Goal: Information Seeking & Learning: Check status

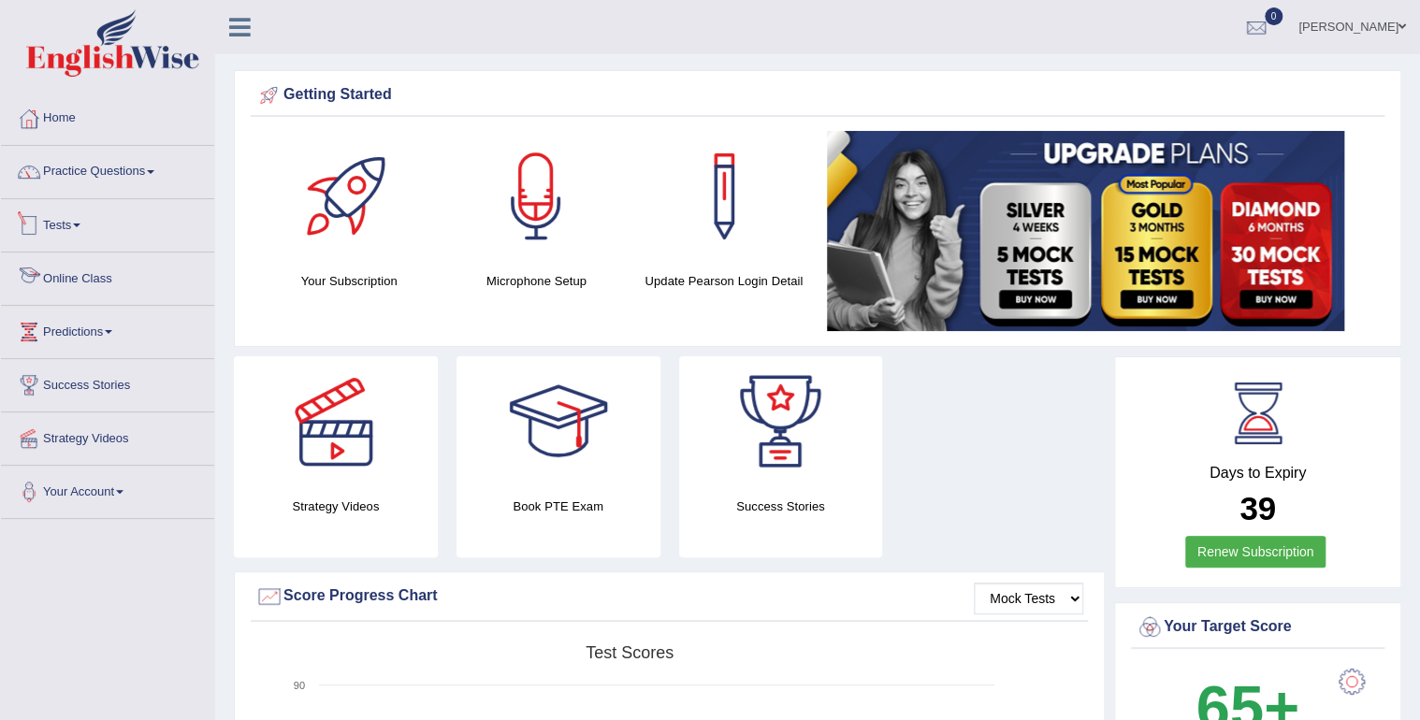
click at [57, 225] on link "Tests" at bounding box center [107, 222] width 213 height 47
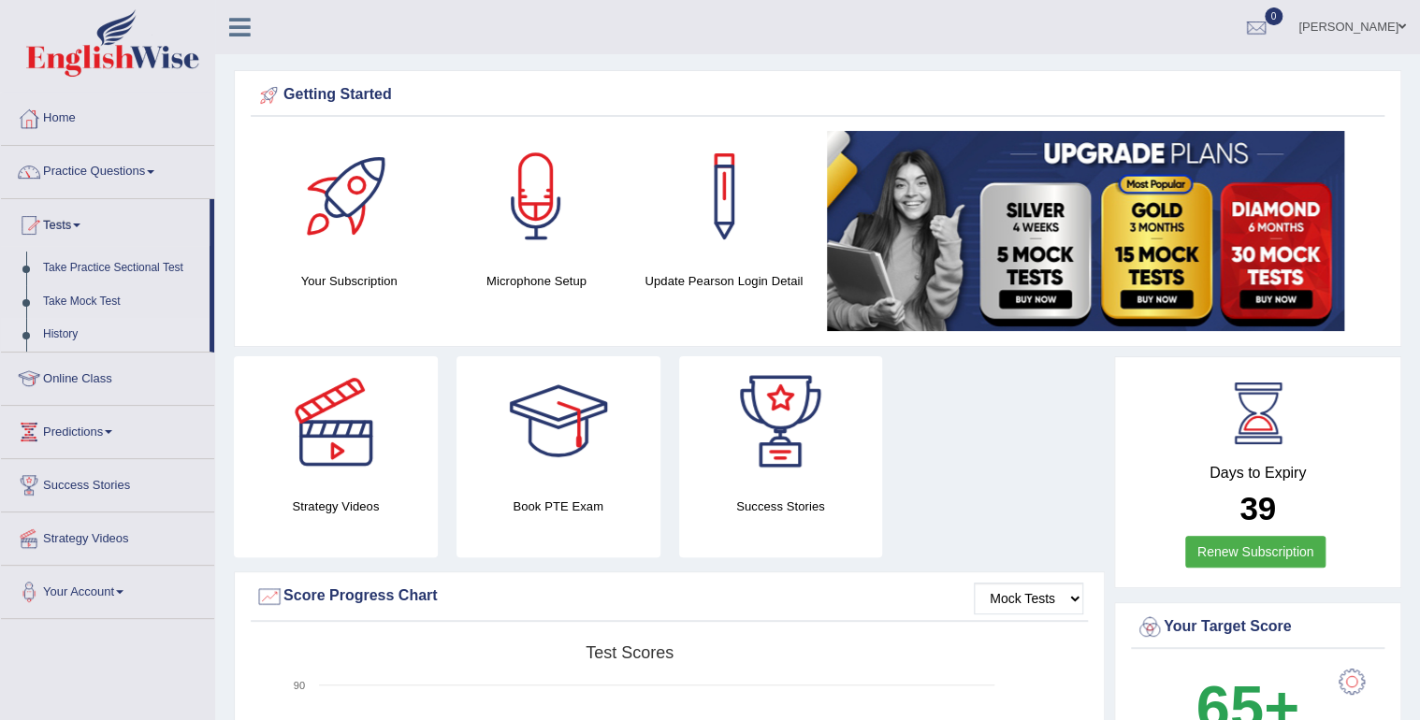
click at [58, 328] on link "History" at bounding box center [122, 335] width 175 height 34
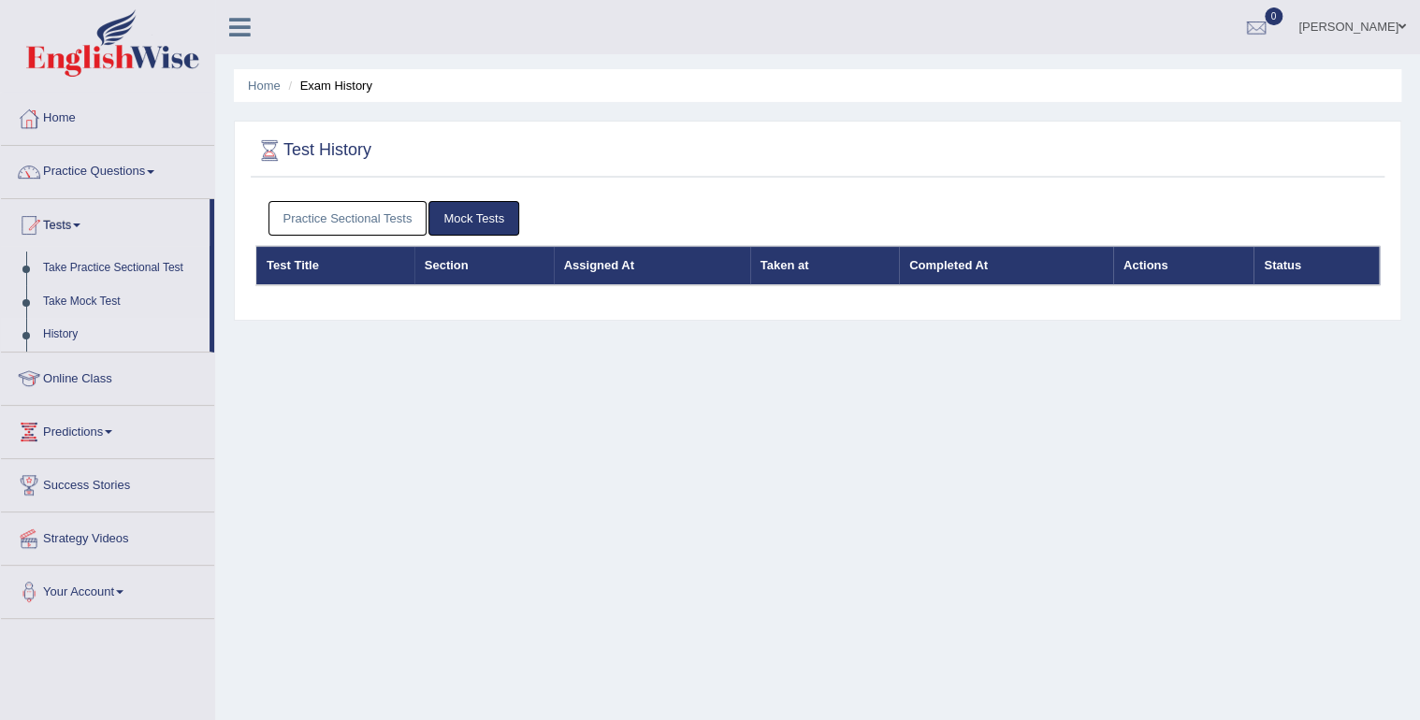
click at [402, 211] on link "Practice Sectional Tests" at bounding box center [347, 218] width 159 height 35
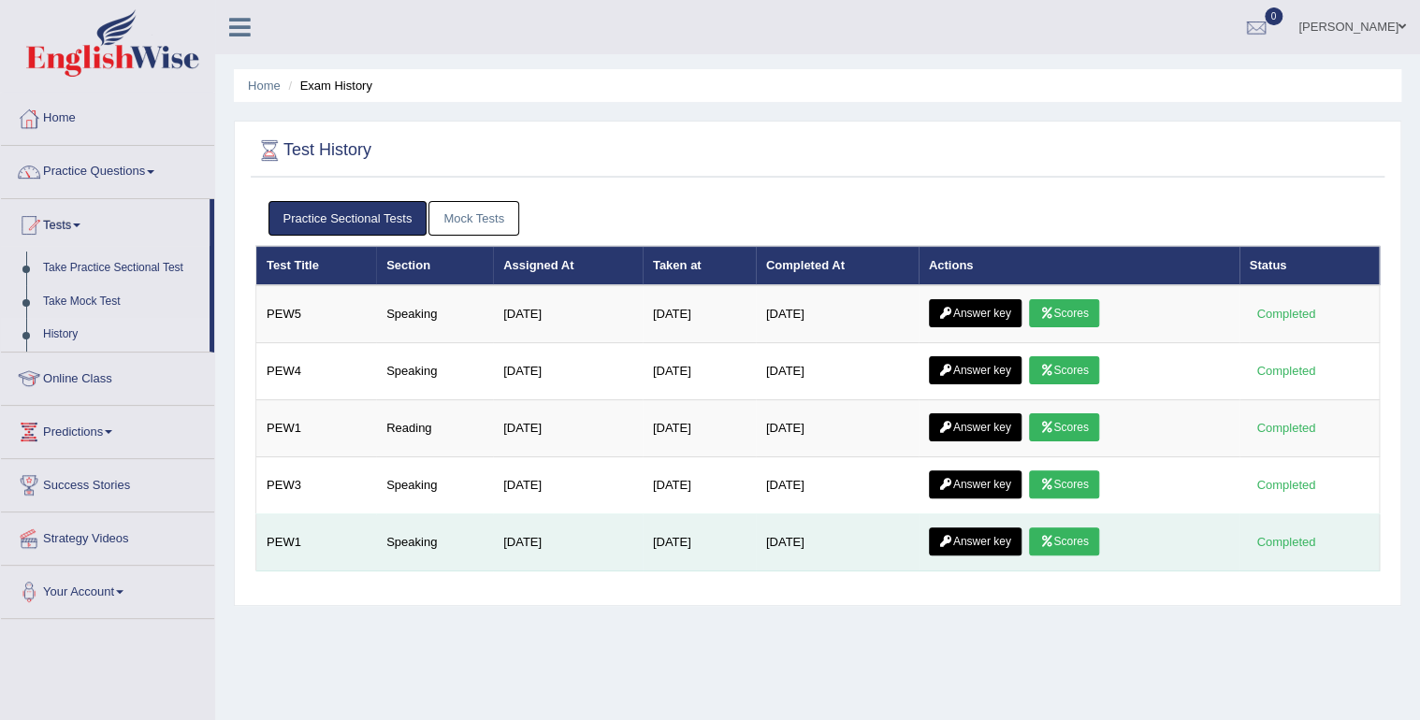
click at [1053, 538] on icon at bounding box center [1046, 541] width 14 height 11
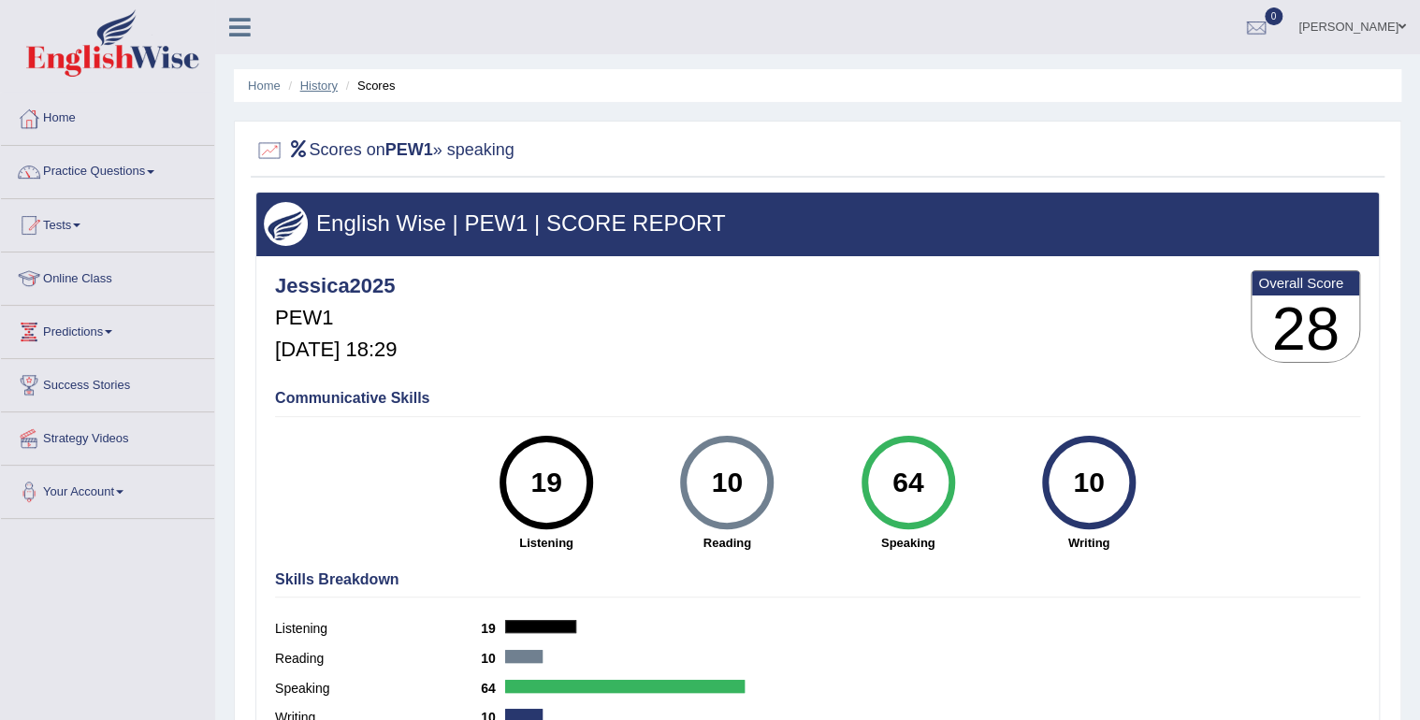
click at [322, 82] on link "History" at bounding box center [318, 86] width 37 height 14
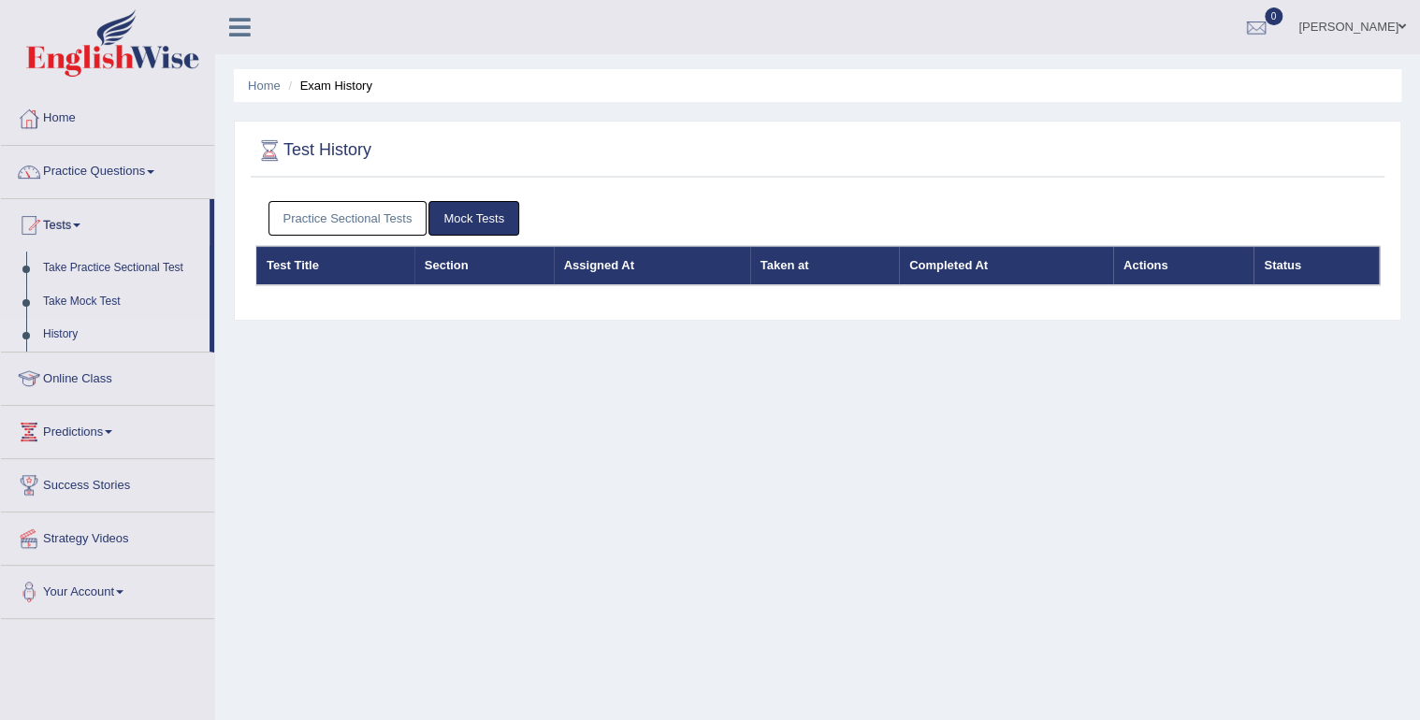
click at [375, 217] on link "Practice Sectional Tests" at bounding box center [347, 218] width 159 height 35
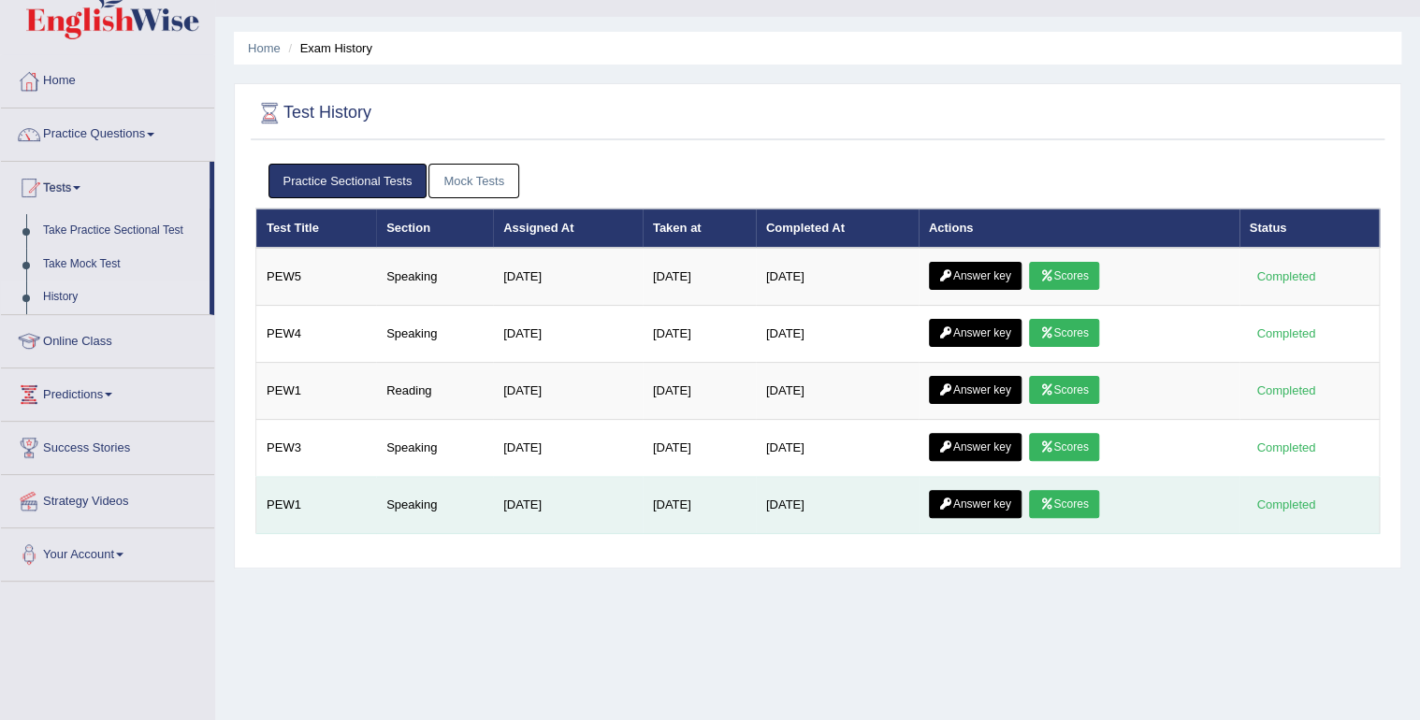
scroll to position [75, 0]
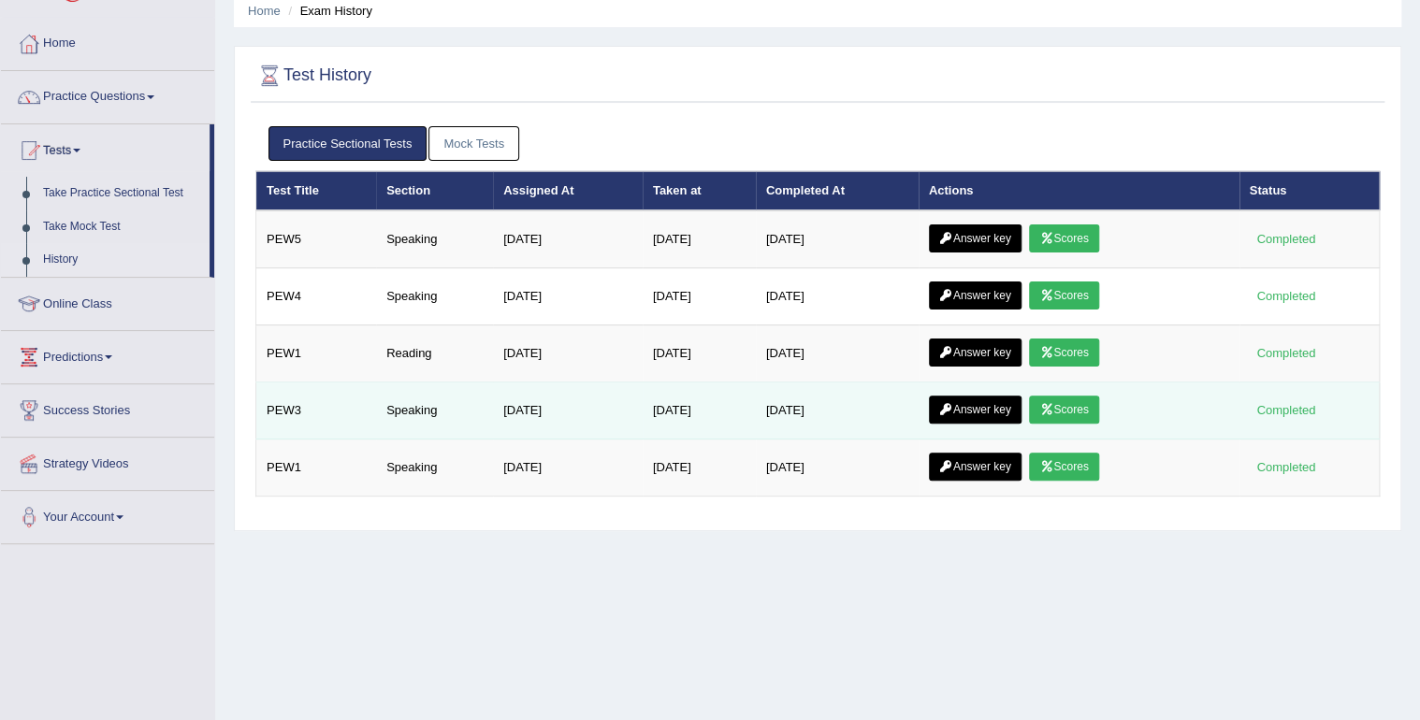
click at [1045, 409] on icon at bounding box center [1046, 409] width 14 height 11
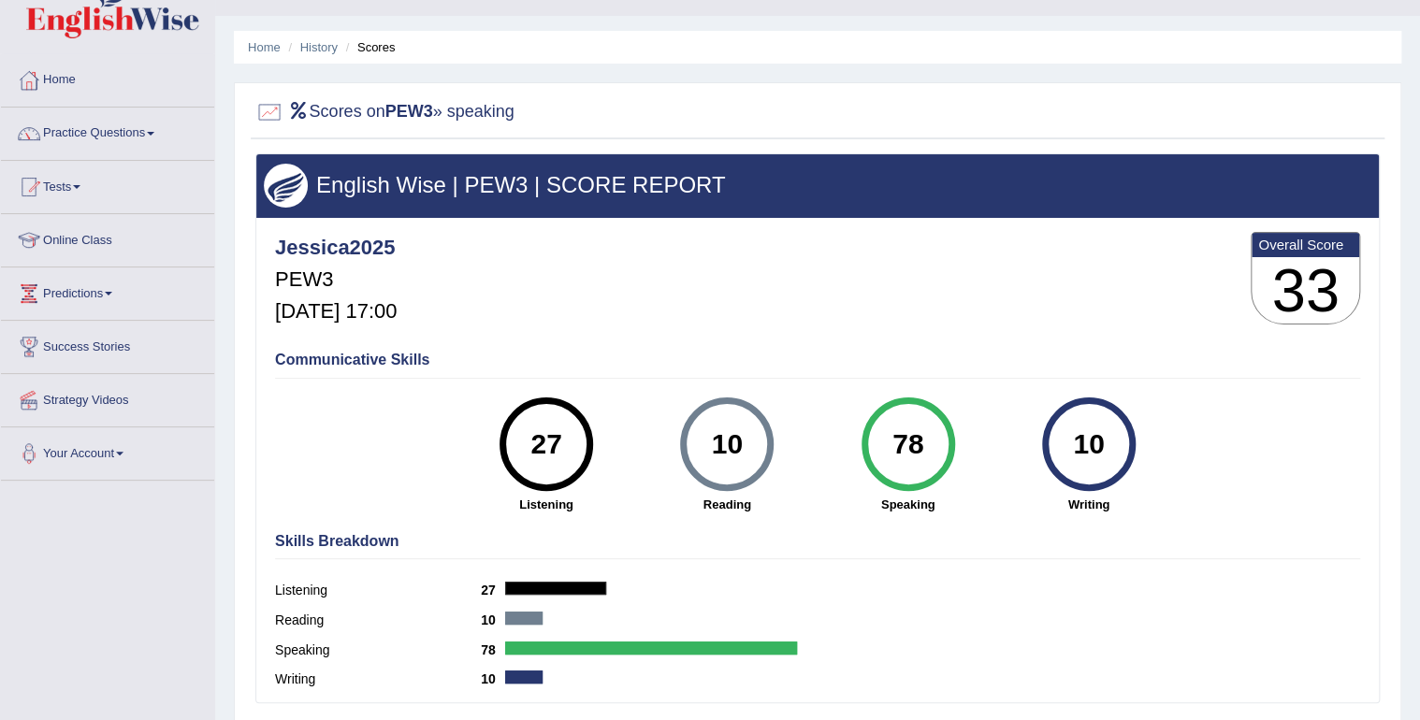
scroll to position [37, 0]
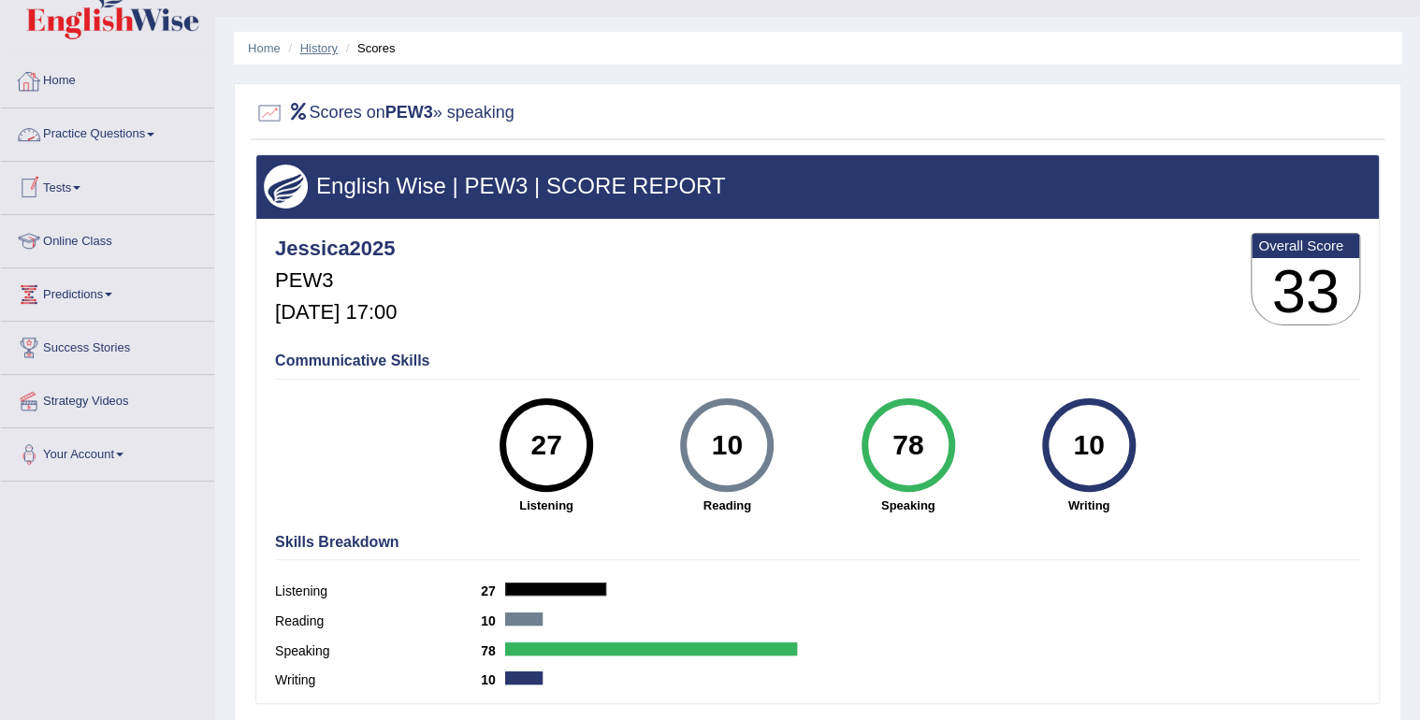
click at [336, 49] on link "History" at bounding box center [318, 48] width 37 height 14
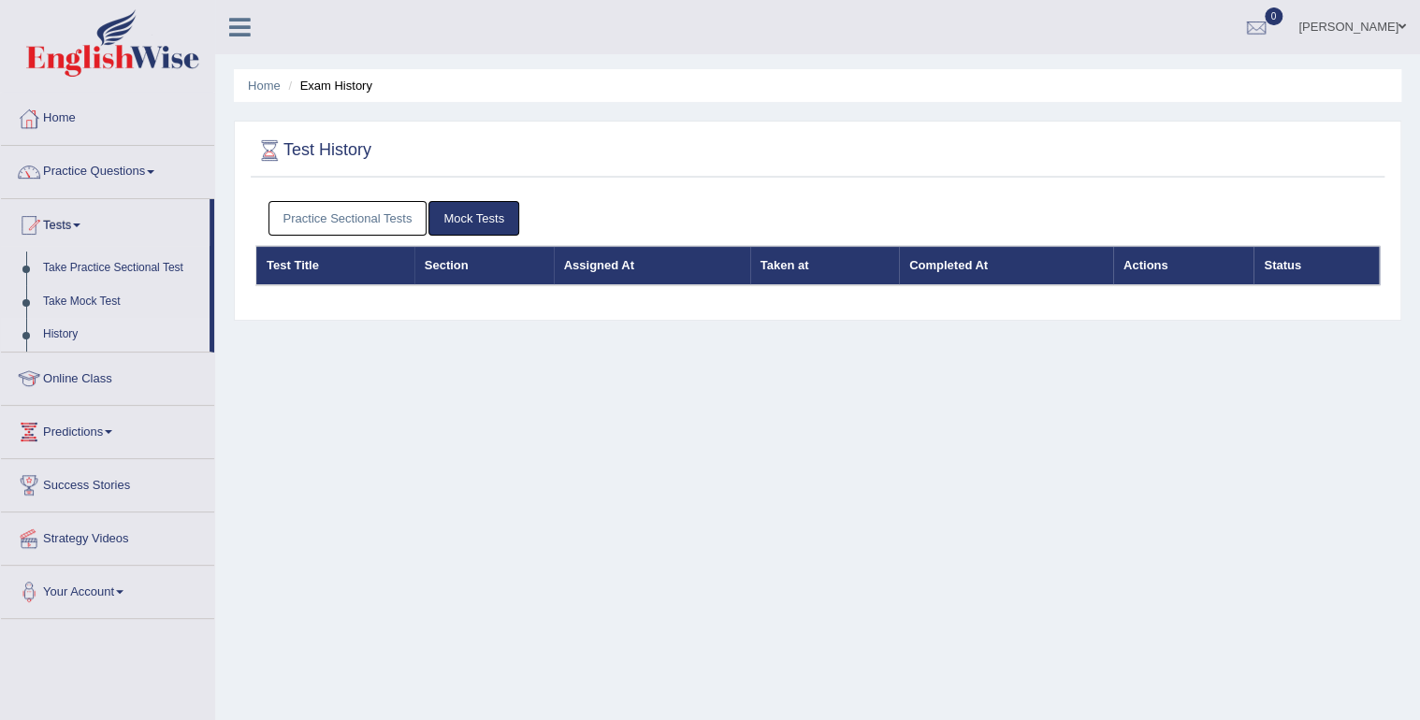
click at [341, 203] on link "Practice Sectional Tests" at bounding box center [347, 218] width 159 height 35
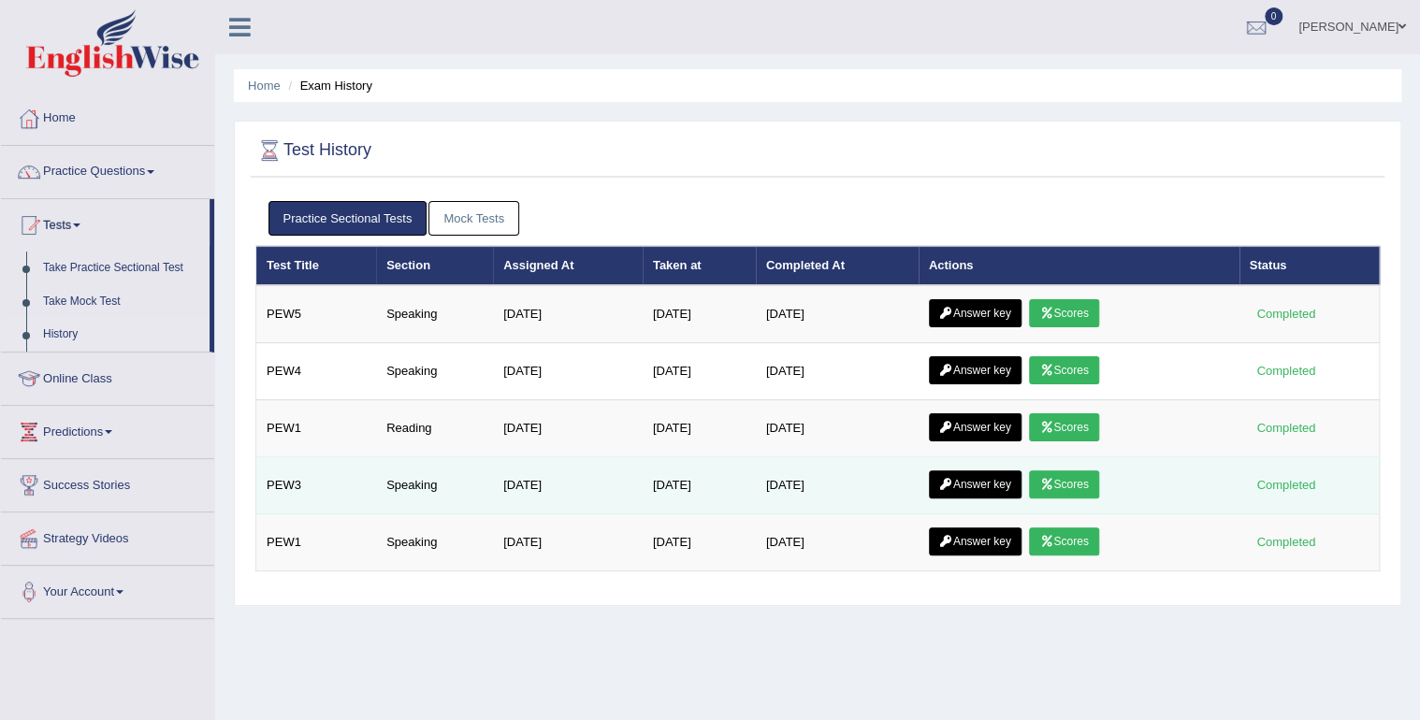
click at [973, 479] on link "Answer key" at bounding box center [975, 484] width 93 height 28
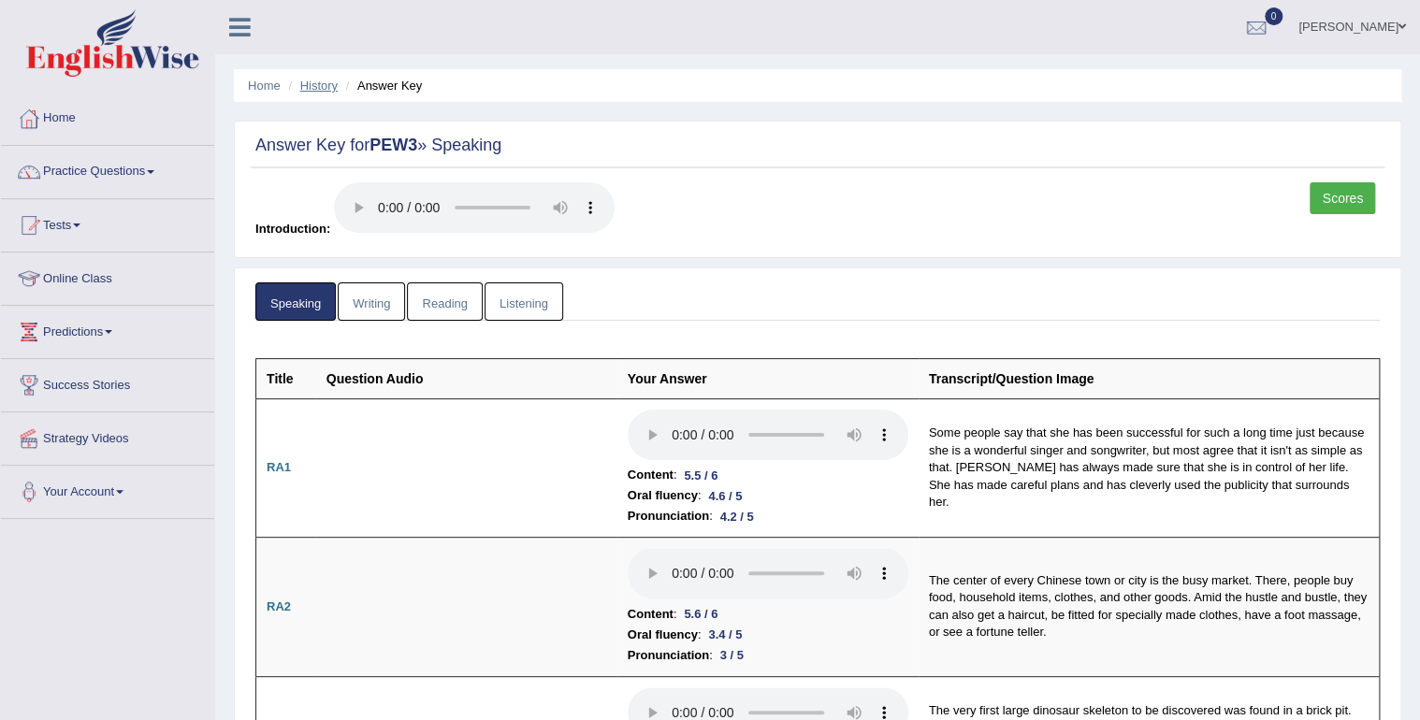
click at [321, 82] on link "History" at bounding box center [318, 86] width 37 height 14
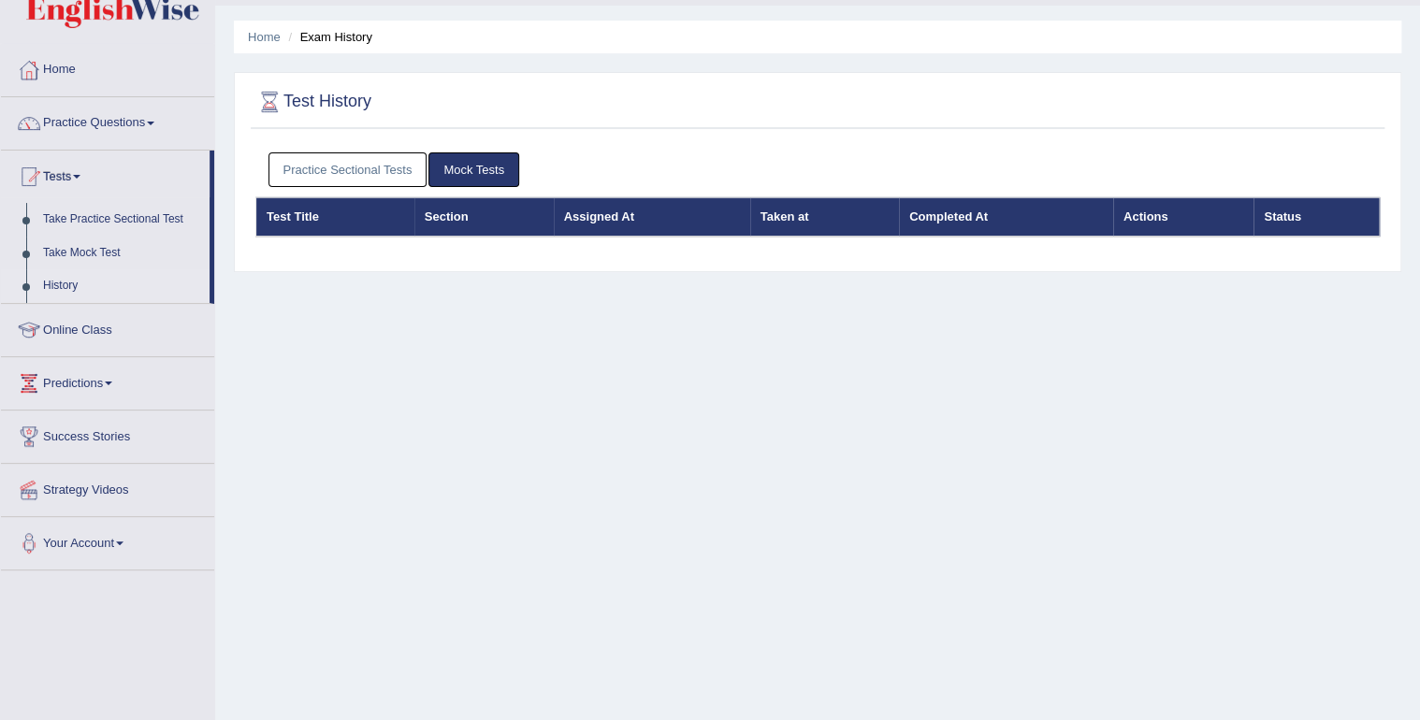
scroll to position [75, 0]
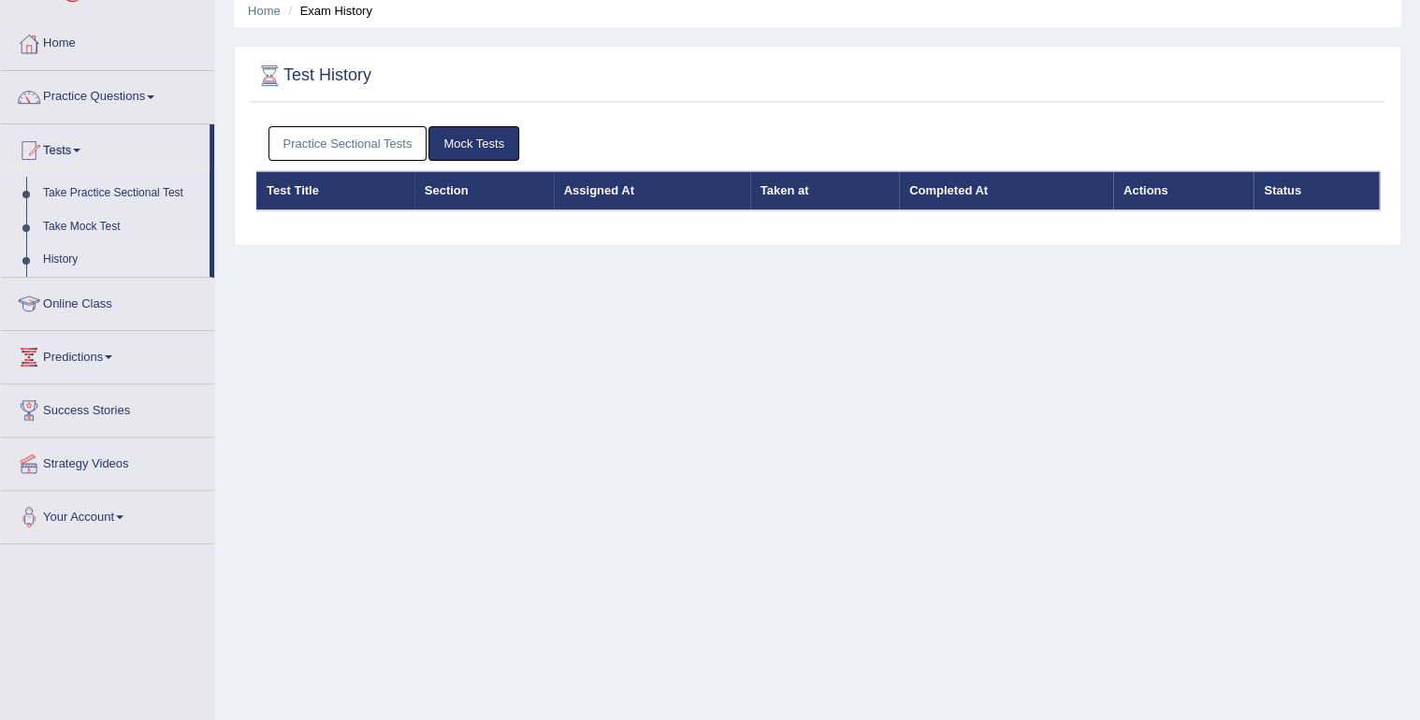
click at [288, 146] on link "Practice Sectional Tests" at bounding box center [347, 143] width 159 height 35
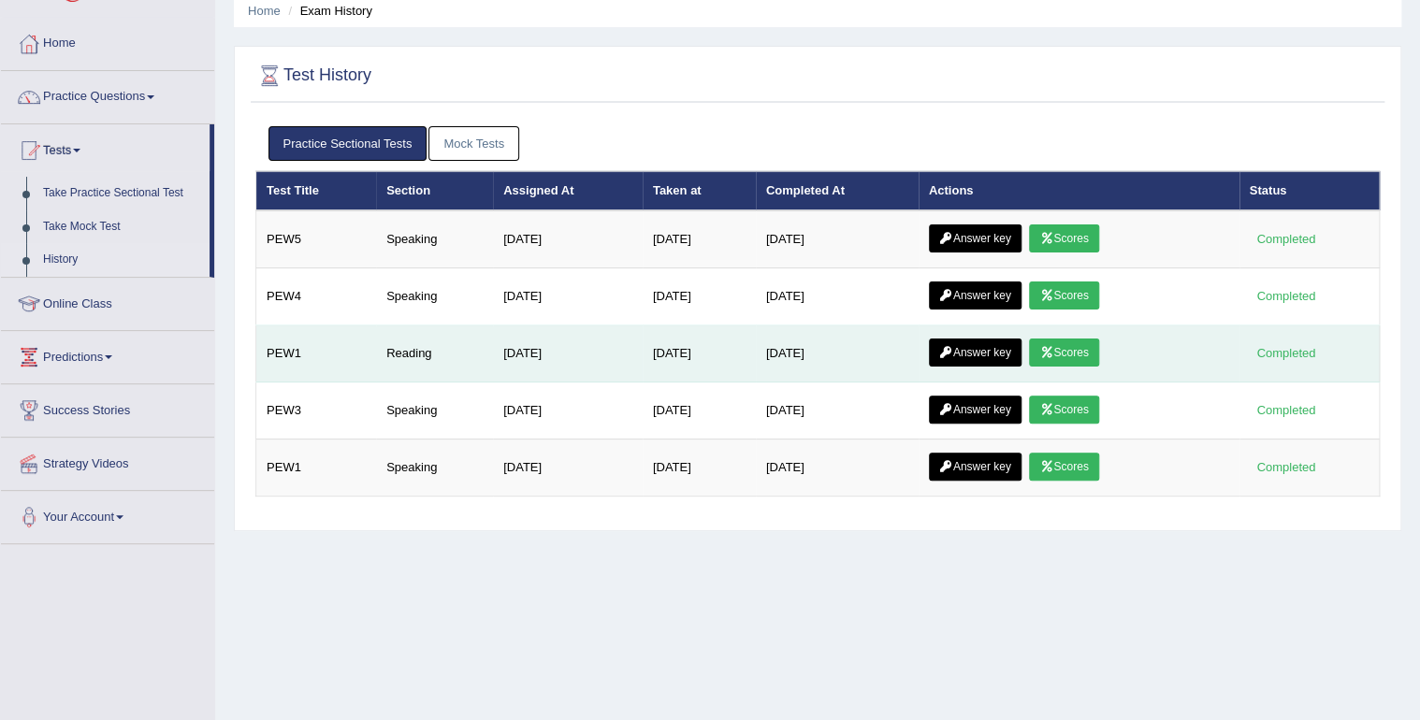
drag, startPoint x: 1092, startPoint y: 351, endPoint x: 1083, endPoint y: 353, distance: 9.5
click at [1089, 351] on link "Scores" at bounding box center [1063, 353] width 69 height 28
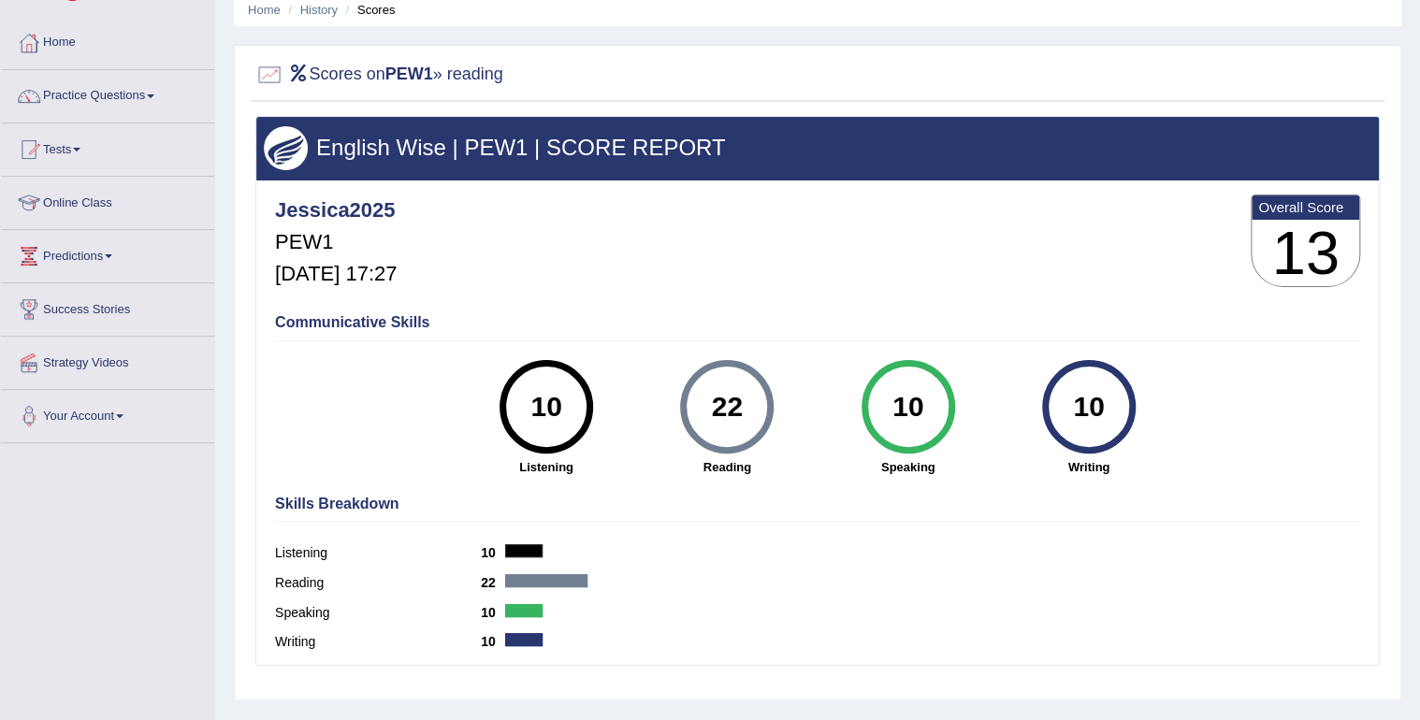
scroll to position [75, 0]
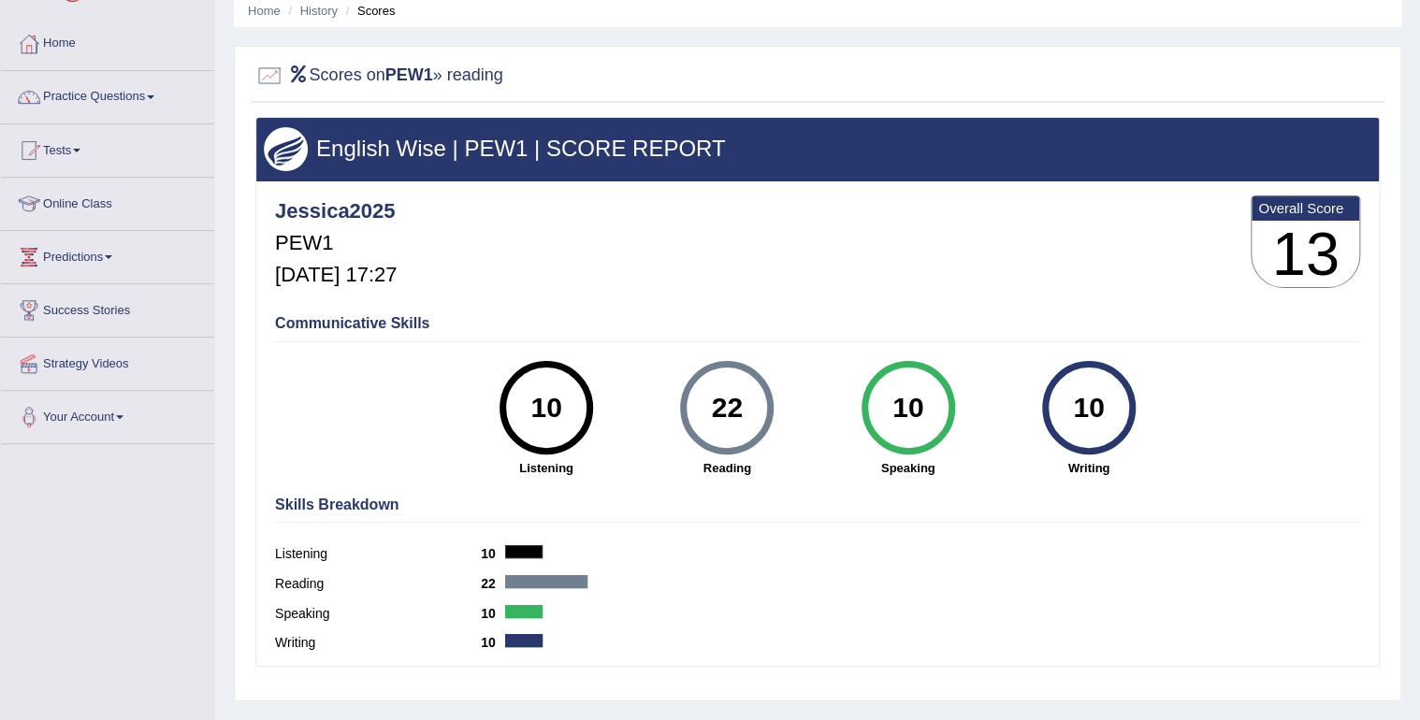
click at [701, 425] on div "22" at bounding box center [727, 407] width 68 height 79
click at [311, 15] on link "History" at bounding box center [318, 11] width 37 height 14
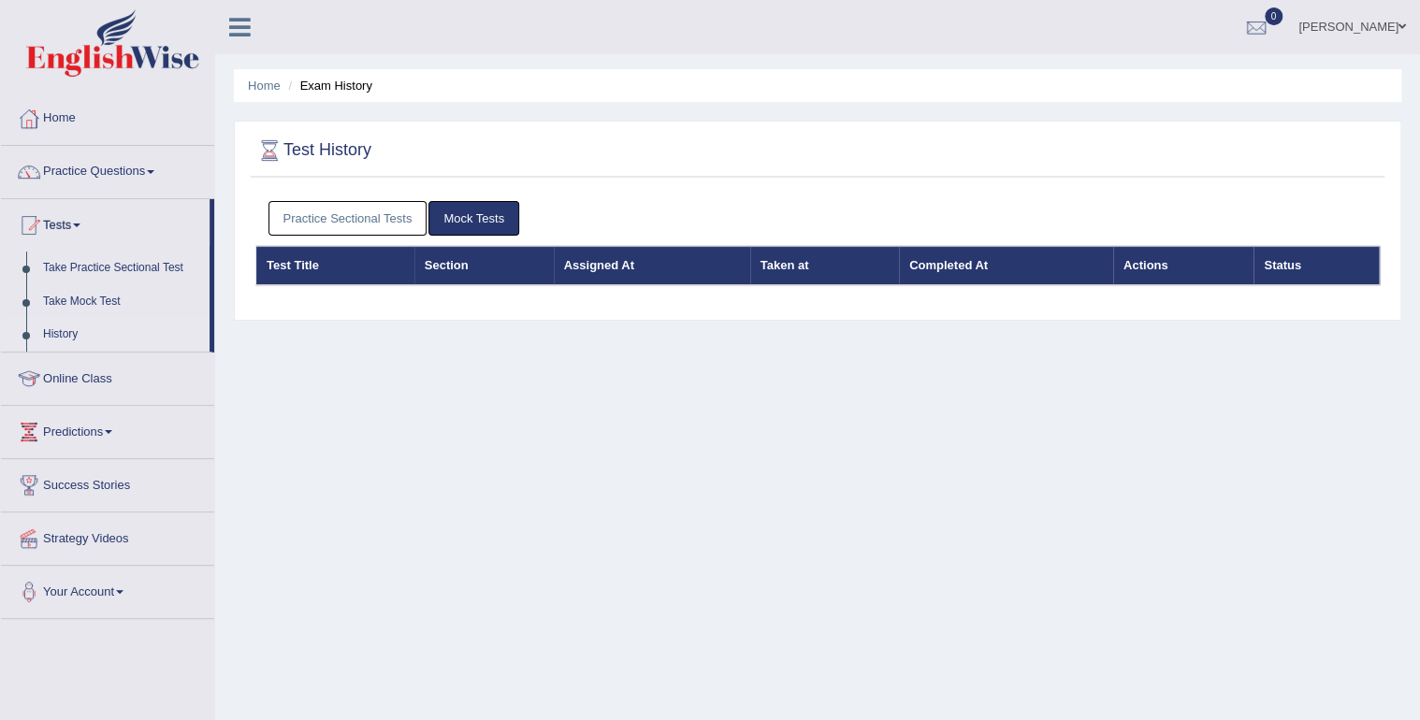
click at [311, 219] on link "Practice Sectional Tests" at bounding box center [347, 218] width 159 height 35
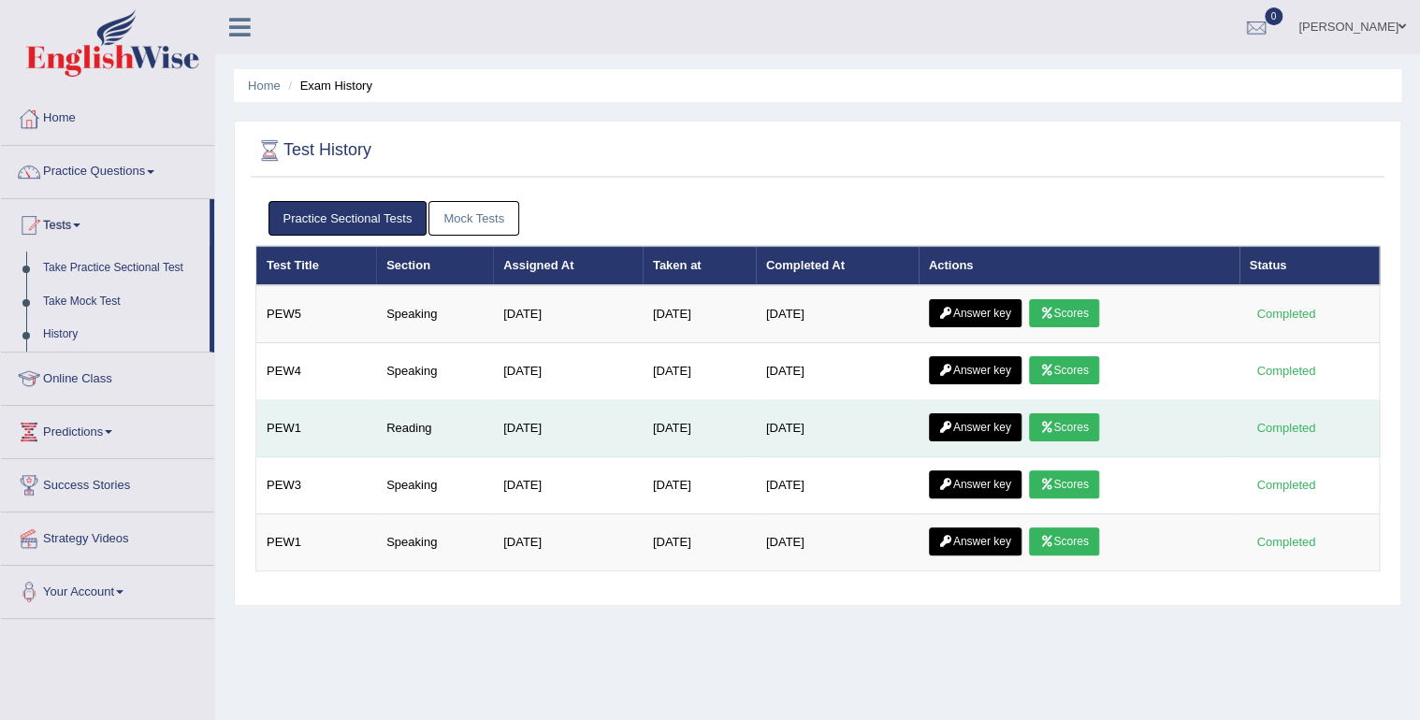
click at [951, 423] on icon at bounding box center [946, 427] width 14 height 11
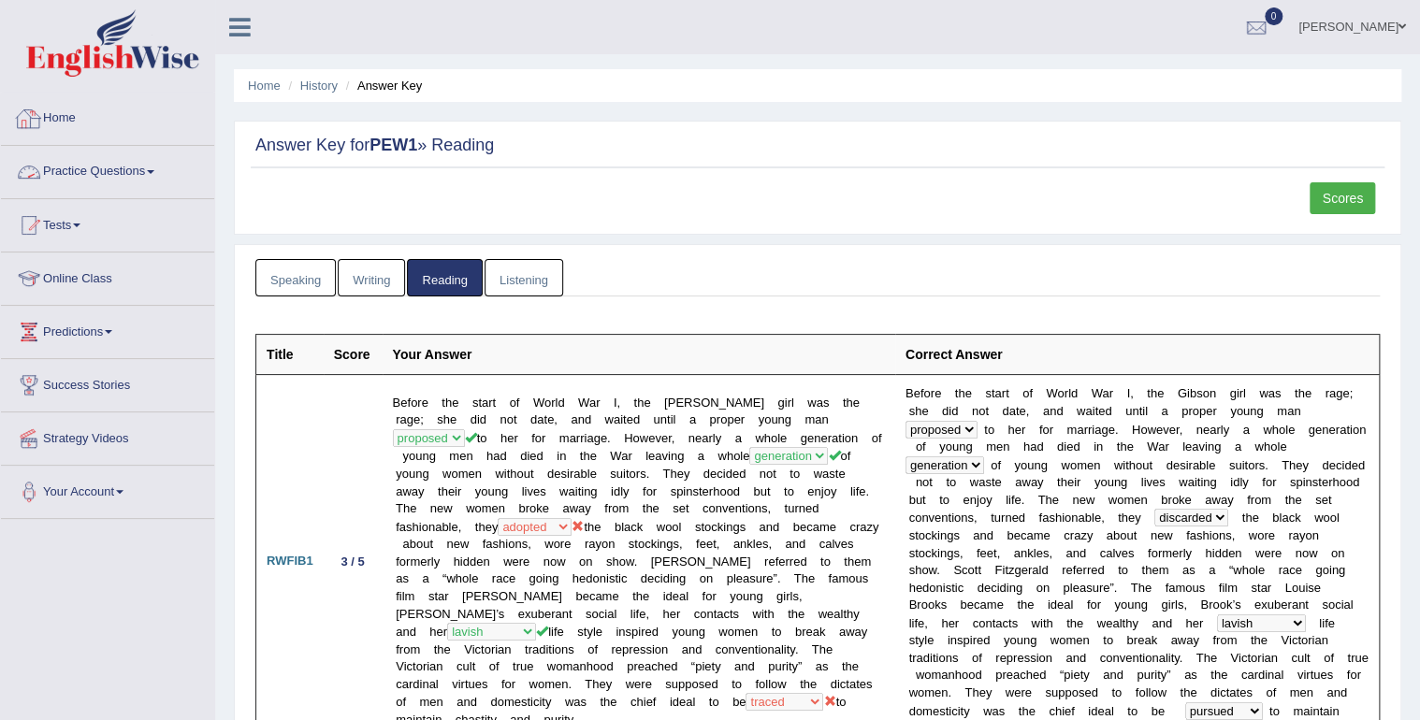
click at [61, 122] on link "Home" at bounding box center [107, 116] width 213 height 47
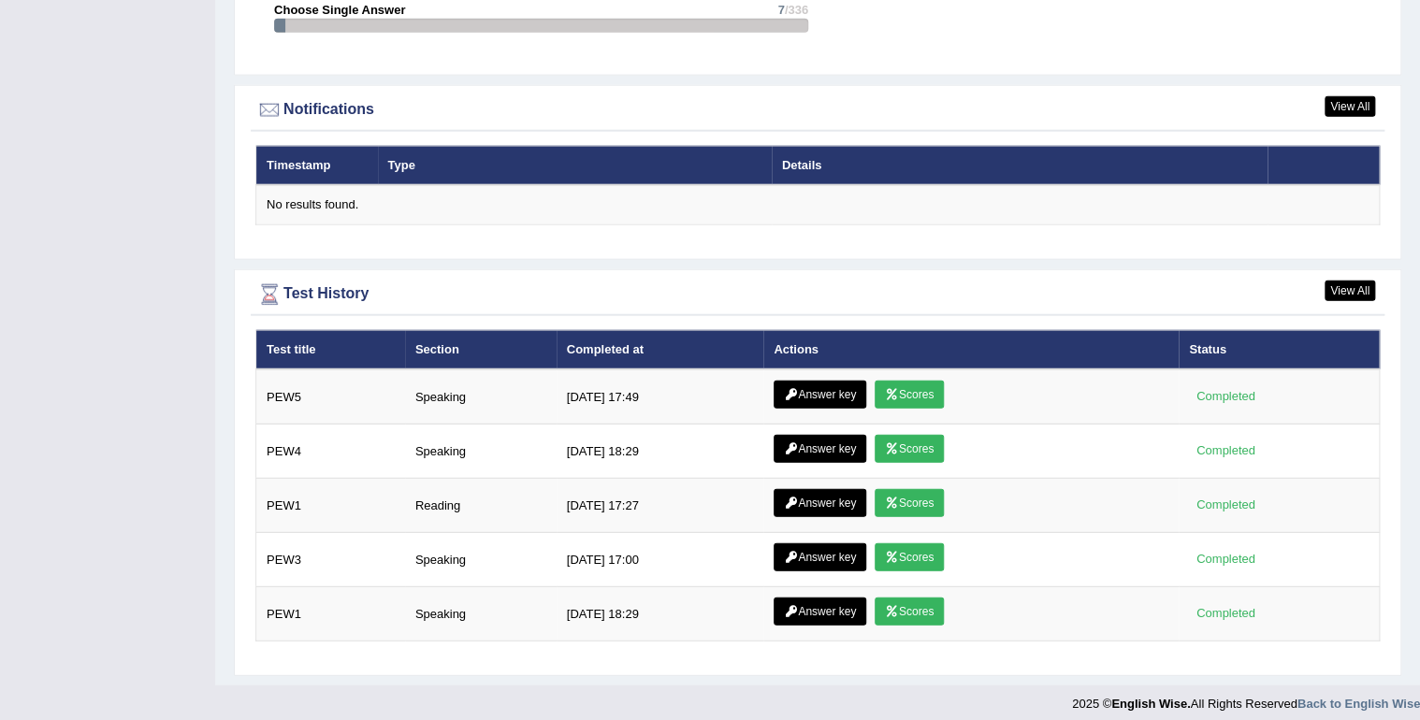
scroll to position [2207, 0]
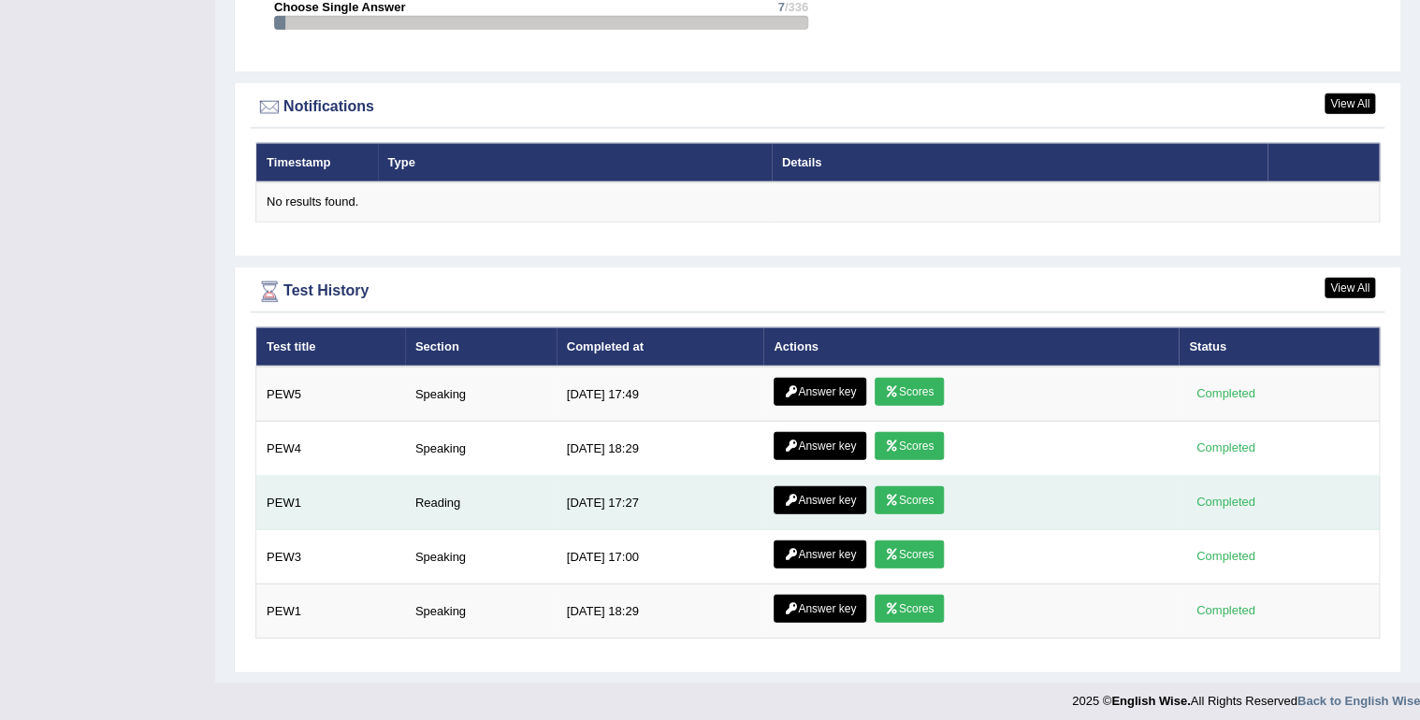
click at [910, 489] on link "Scores" at bounding box center [908, 500] width 69 height 28
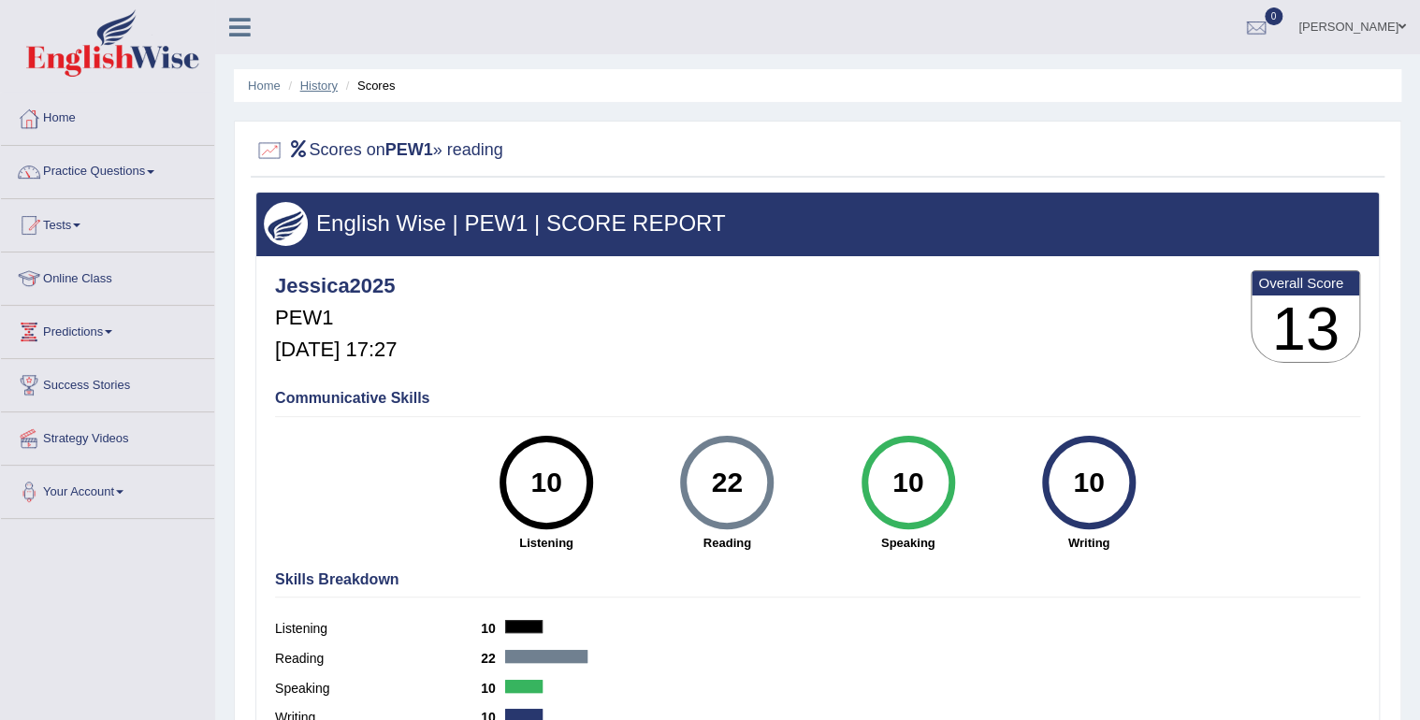
click at [315, 79] on link "History" at bounding box center [318, 86] width 37 height 14
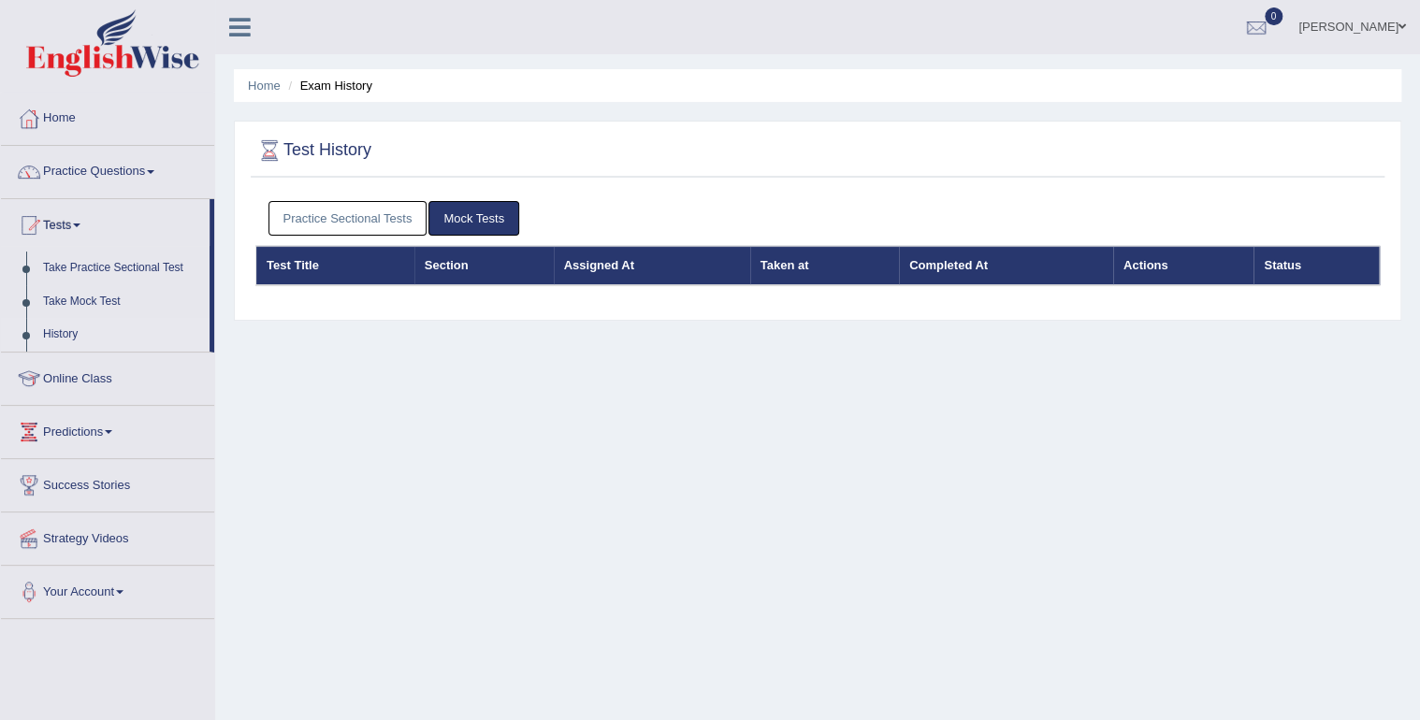
click at [315, 209] on link "Practice Sectional Tests" at bounding box center [347, 218] width 159 height 35
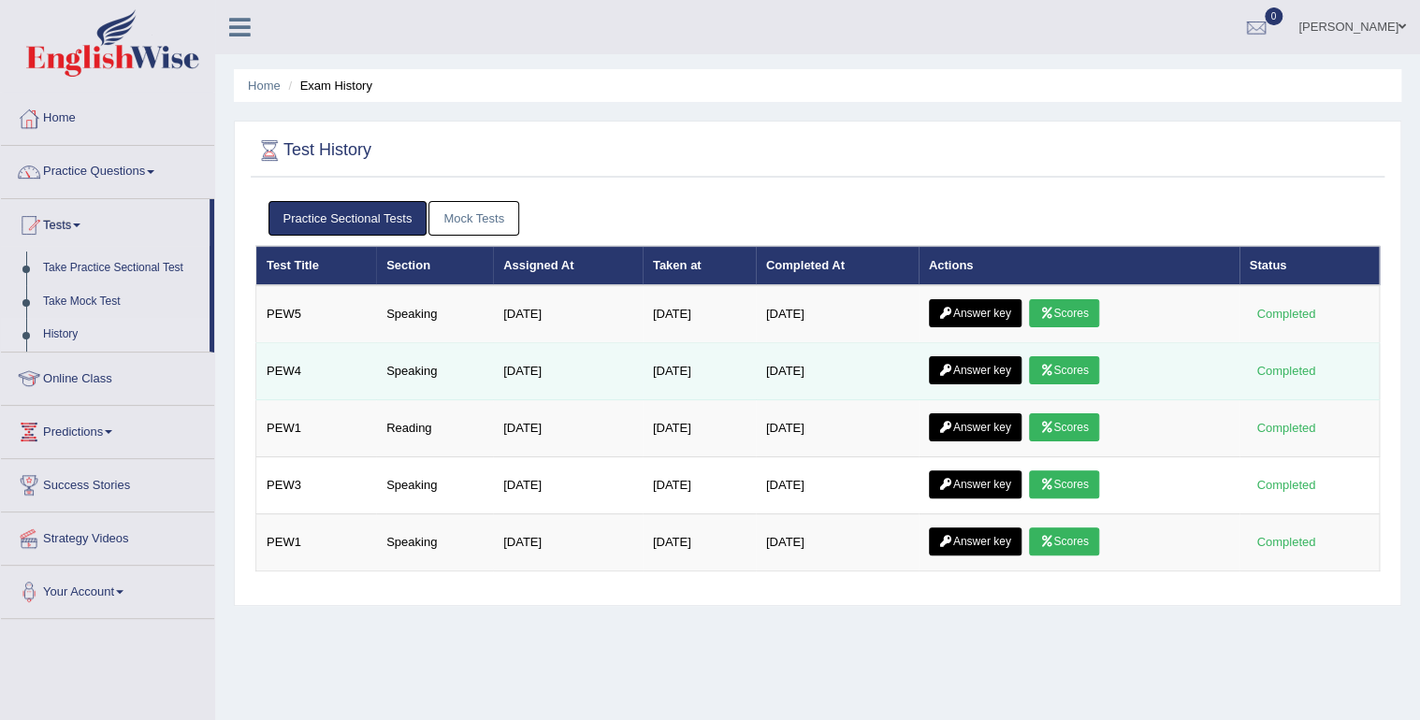
click at [1081, 368] on link "Scores" at bounding box center [1063, 370] width 69 height 28
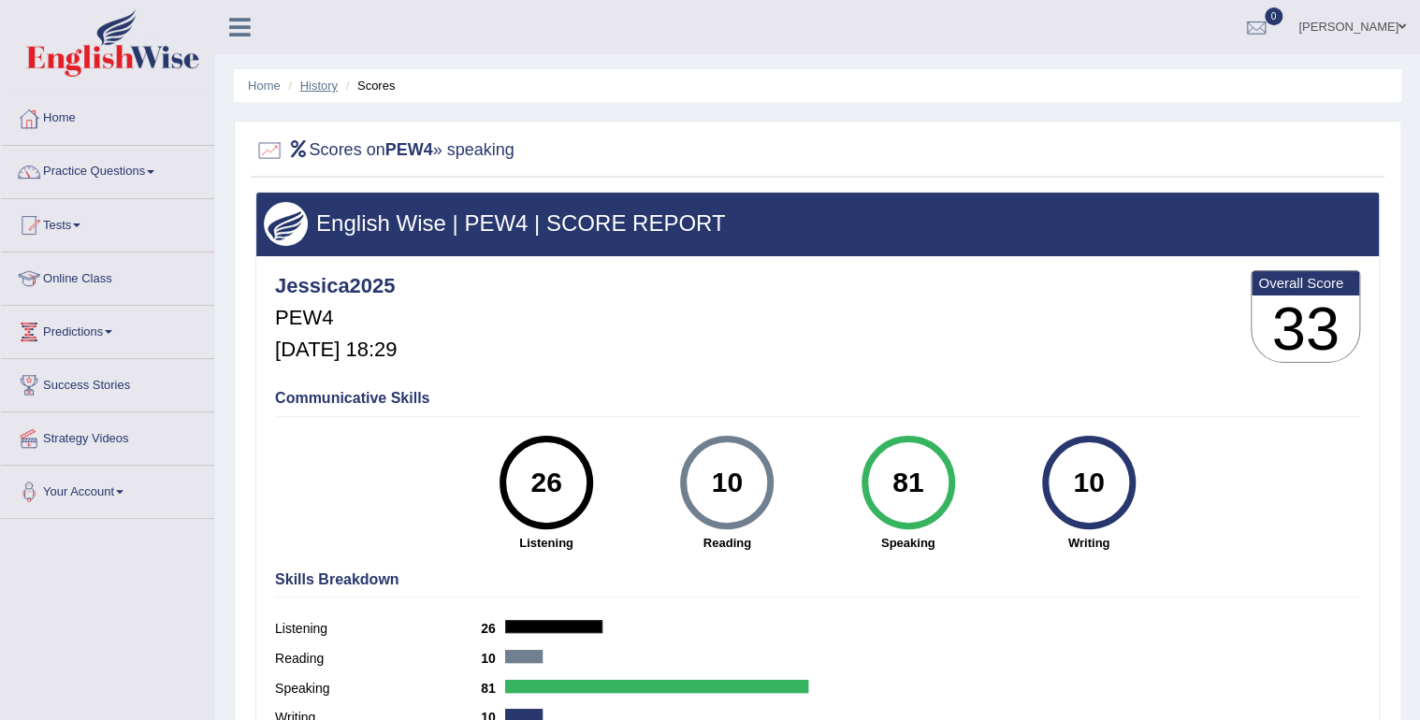
click at [329, 85] on link "History" at bounding box center [318, 86] width 37 height 14
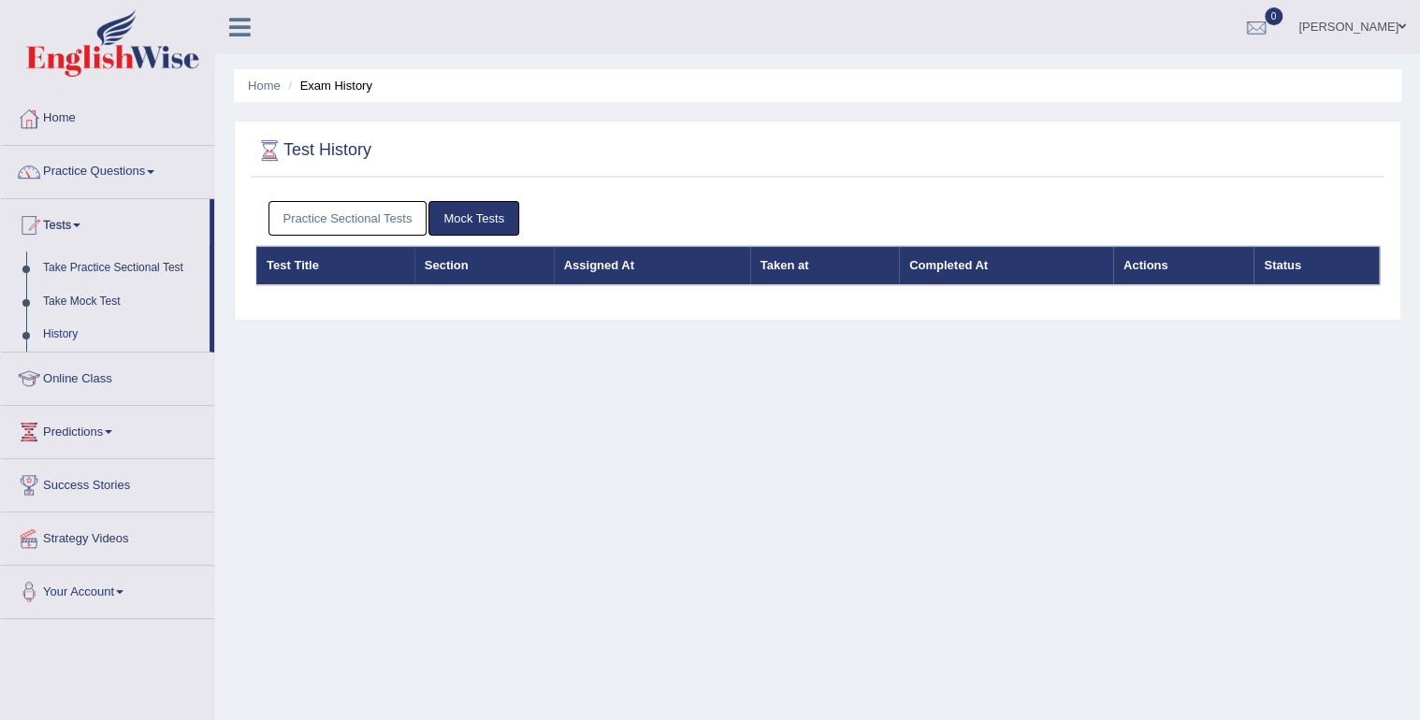
click at [393, 213] on link "Practice Sectional Tests" at bounding box center [347, 218] width 159 height 35
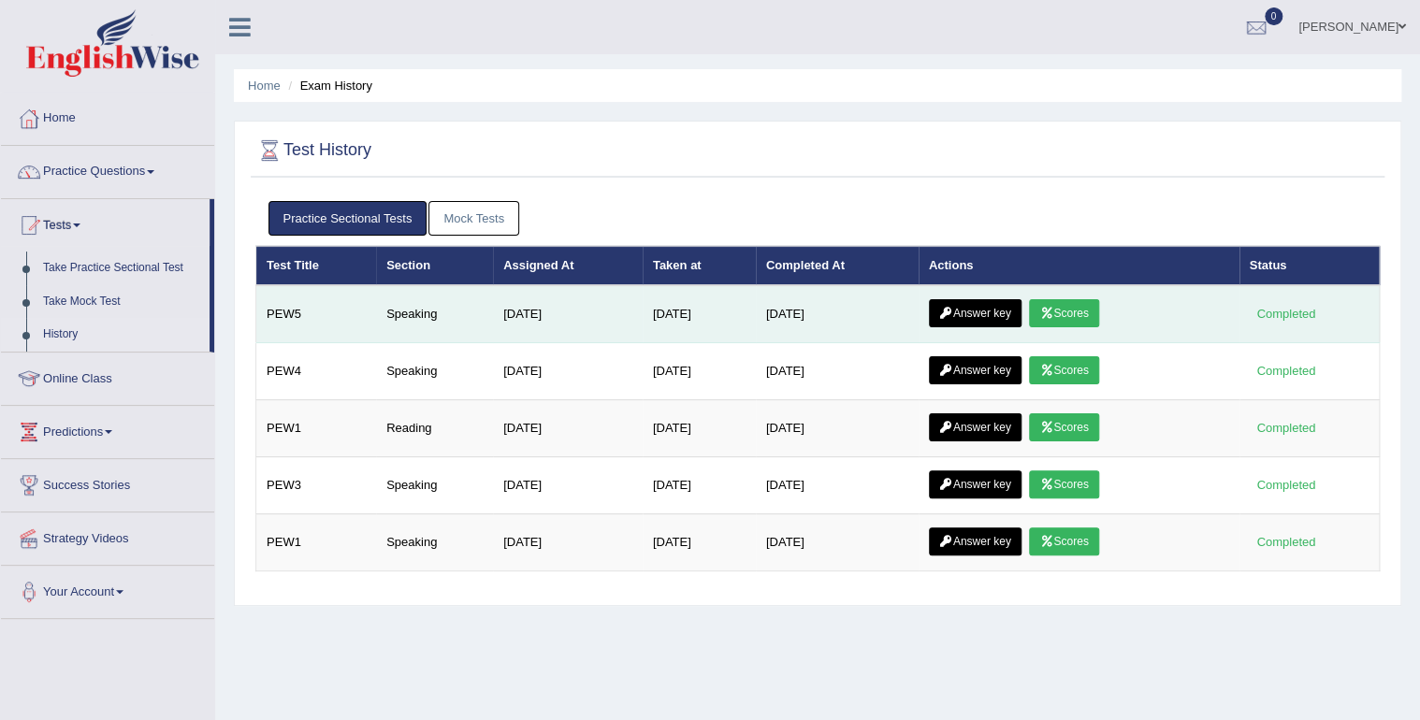
click at [1053, 310] on icon at bounding box center [1046, 313] width 14 height 11
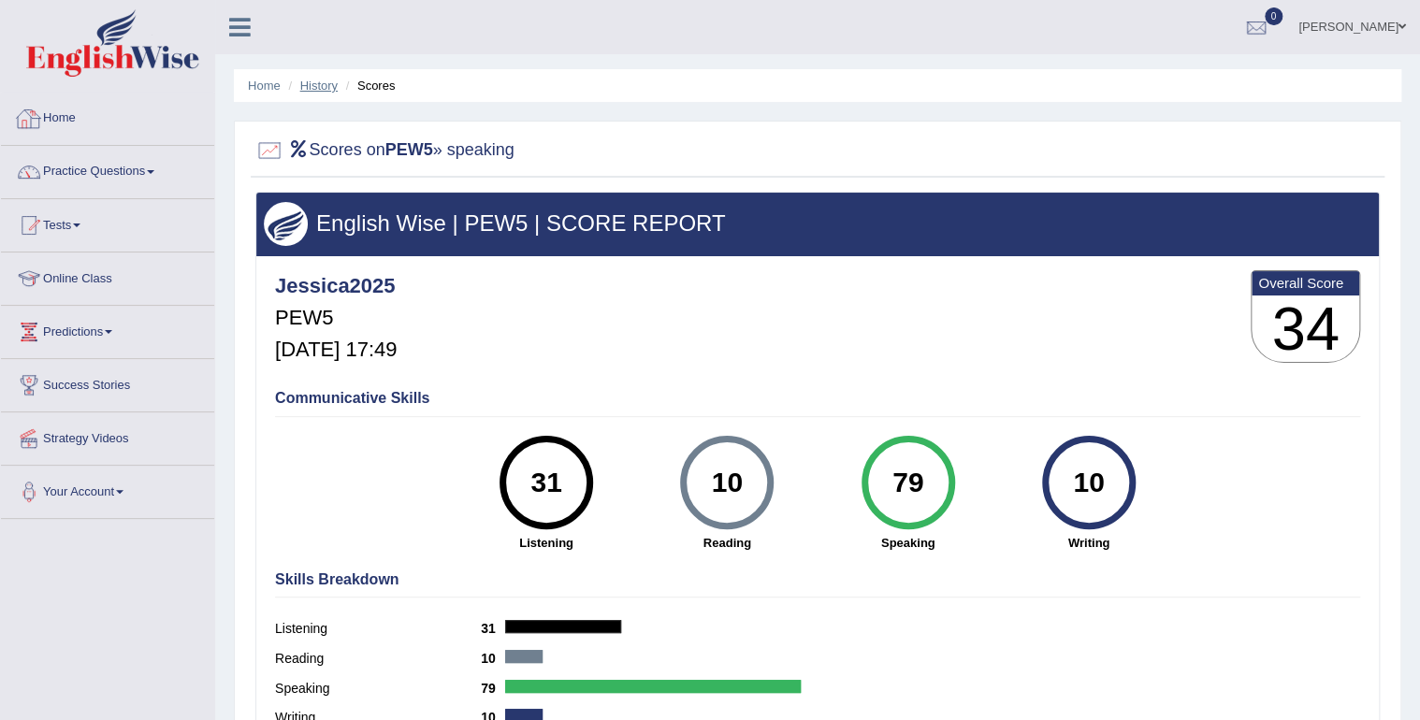
click at [310, 82] on link "History" at bounding box center [318, 86] width 37 height 14
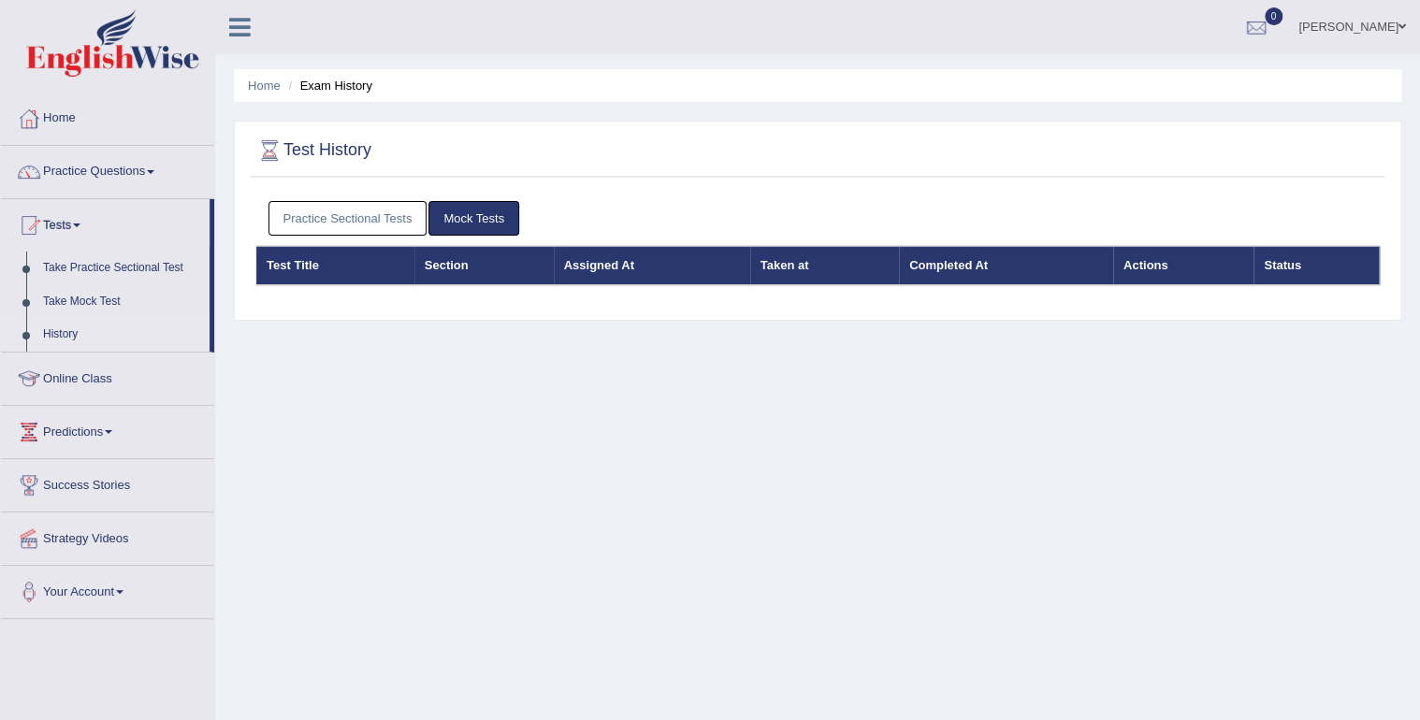
click at [391, 209] on link "Practice Sectional Tests" at bounding box center [347, 218] width 159 height 35
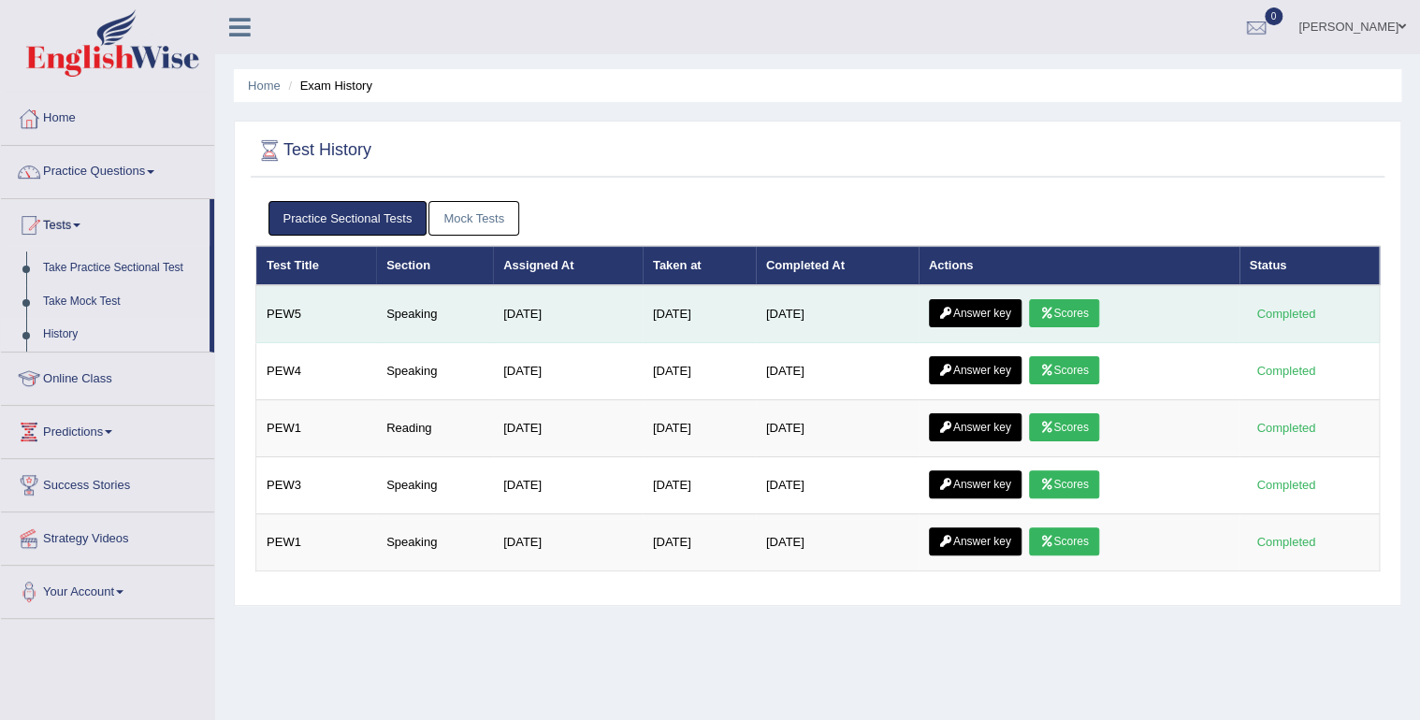
click at [969, 312] on link "Answer key" at bounding box center [975, 313] width 93 height 28
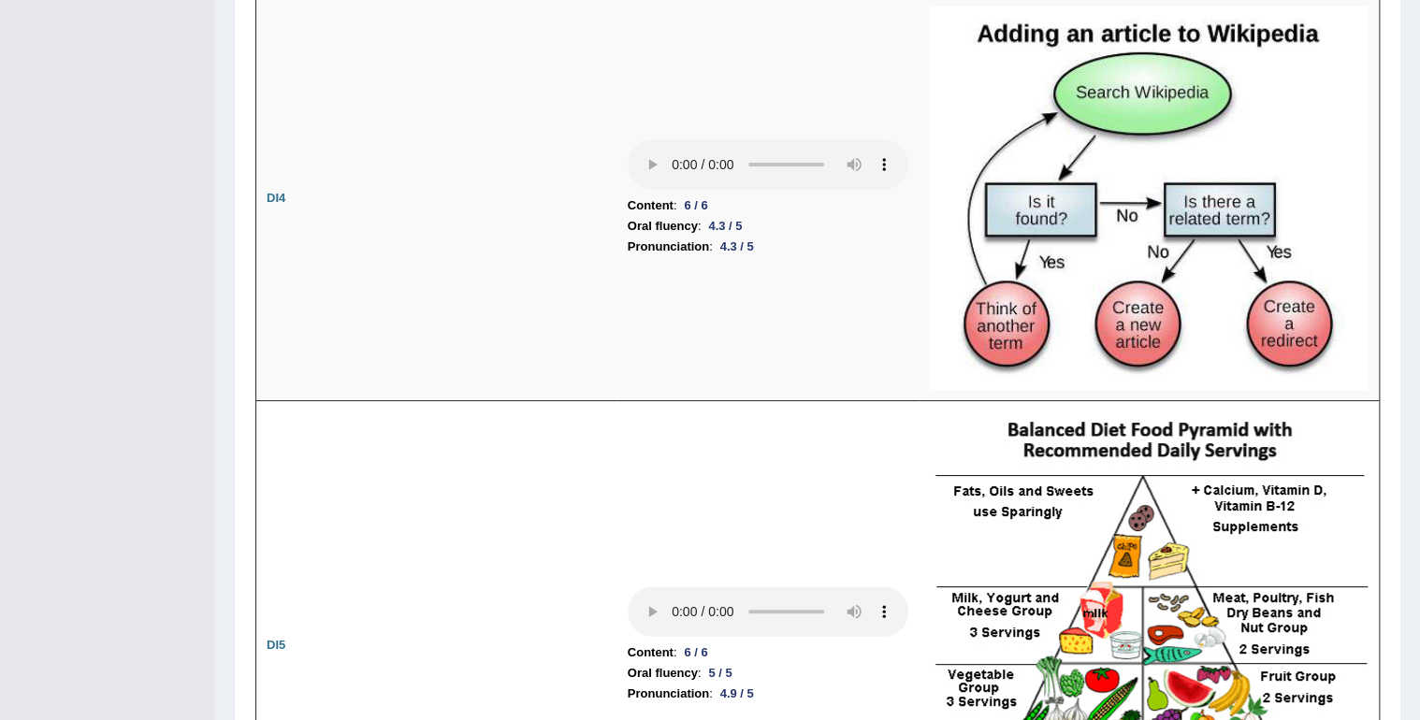
scroll to position [3198, 0]
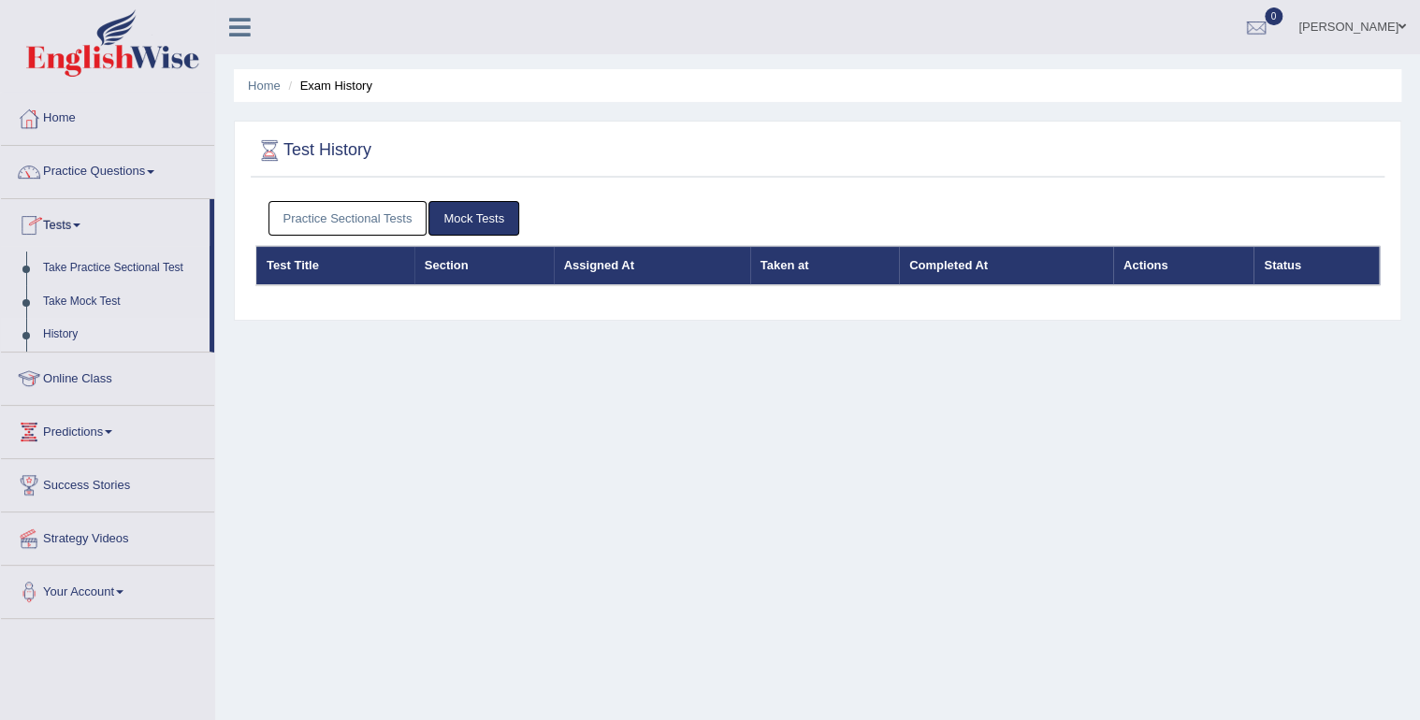
click at [1403, 23] on span at bounding box center [1401, 27] width 7 height 12
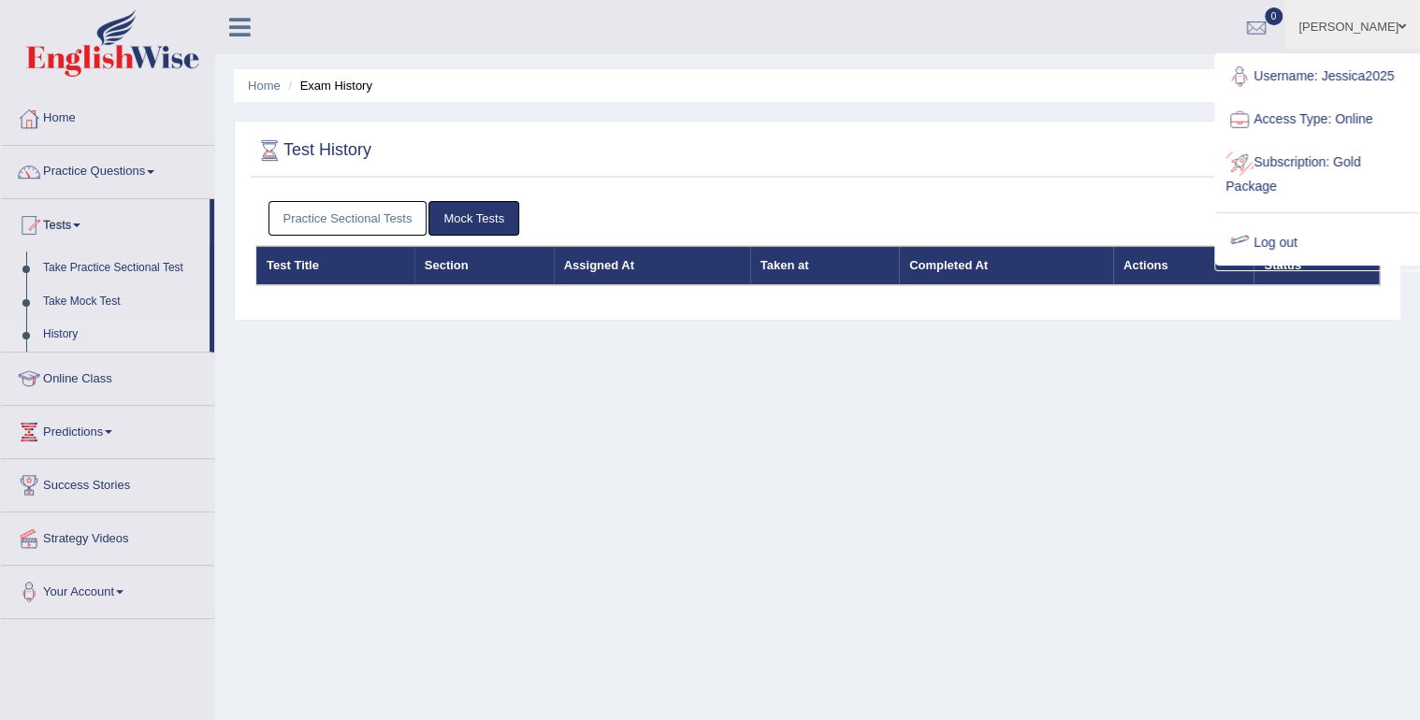
click at [1279, 229] on link "Log out" at bounding box center [1317, 243] width 202 height 43
